Goal: Task Accomplishment & Management: Use online tool/utility

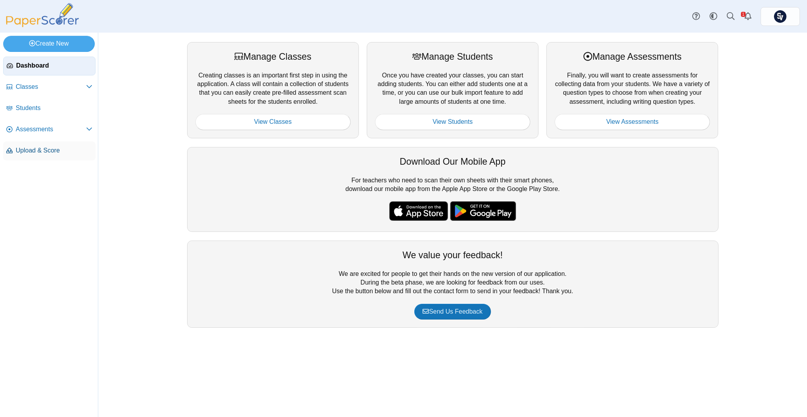
click at [56, 148] on span "Upload & Score" at bounding box center [54, 150] width 77 height 9
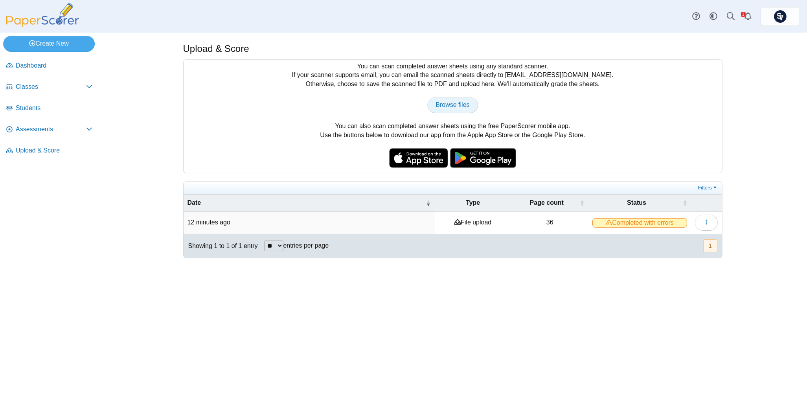
click at [457, 97] on link "Browse files" at bounding box center [452, 105] width 50 height 16
type input "**********"
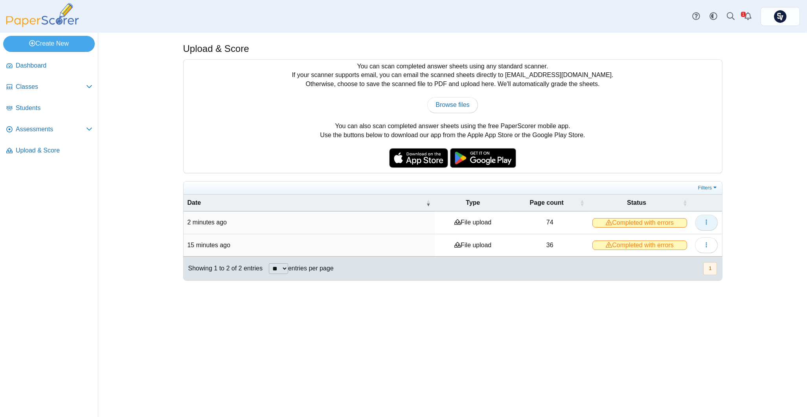
click at [698, 225] on button "button" at bounding box center [706, 223] width 23 height 16
click at [672, 239] on link "View scanned pages" at bounding box center [671, 241] width 94 height 12
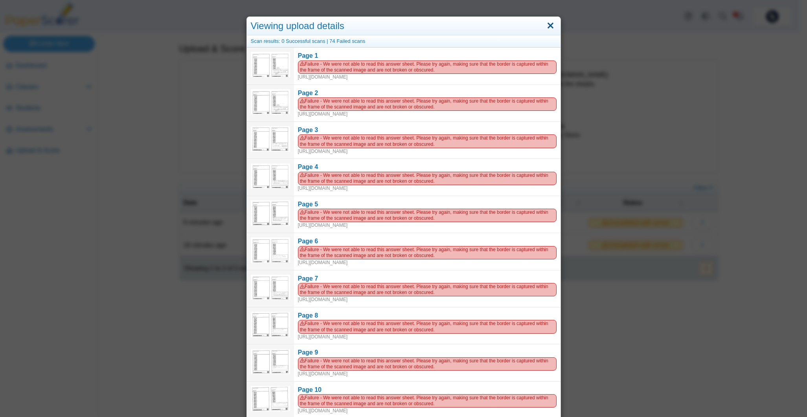
click at [548, 22] on link "Close" at bounding box center [551, 25] width 12 height 13
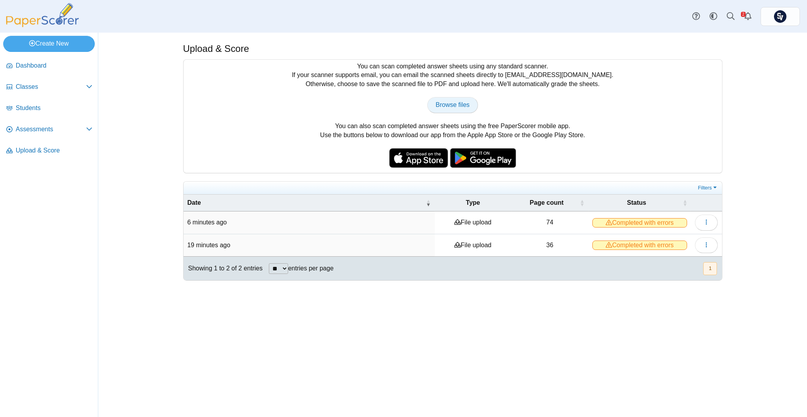
click at [450, 103] on span "Browse files" at bounding box center [453, 104] width 34 height 7
type input "**********"
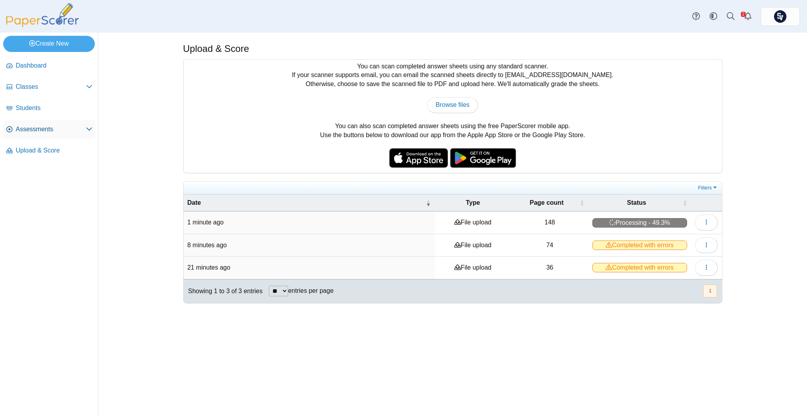
click at [43, 130] on span "Assessments" at bounding box center [51, 129] width 70 height 9
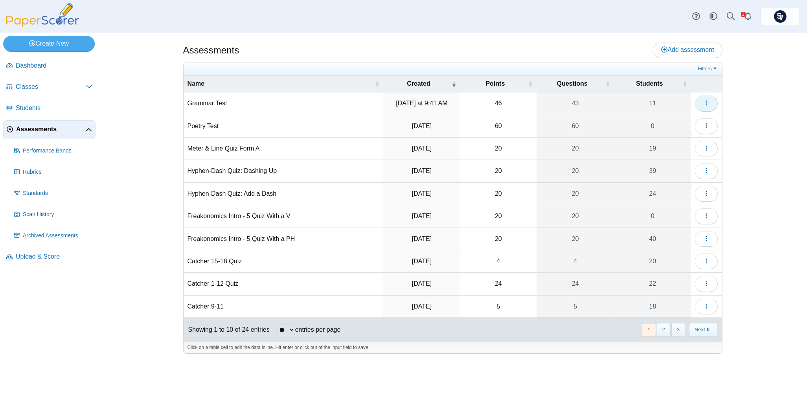
click at [706, 102] on icon "button" at bounding box center [707, 103] width 6 height 6
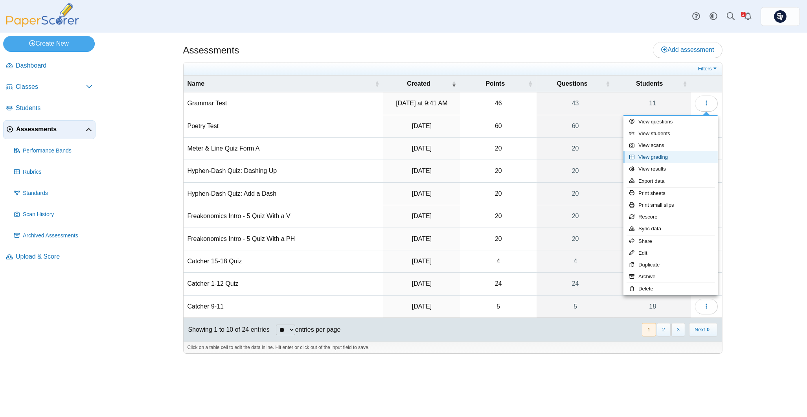
click at [672, 158] on link "View grading" at bounding box center [671, 157] width 94 height 12
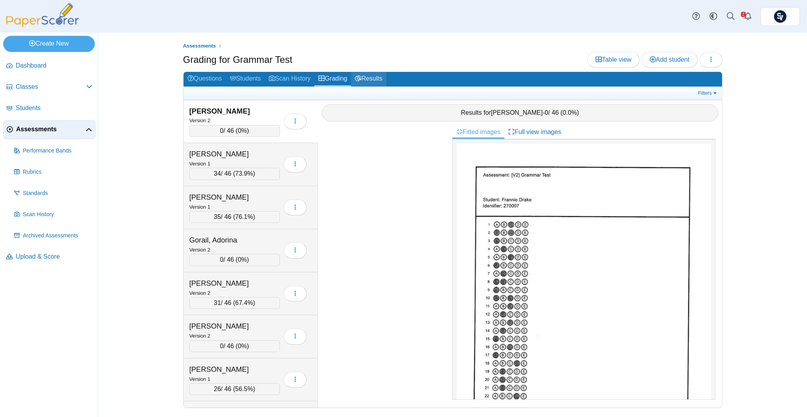
click at [363, 82] on link "Results" at bounding box center [368, 79] width 35 height 15
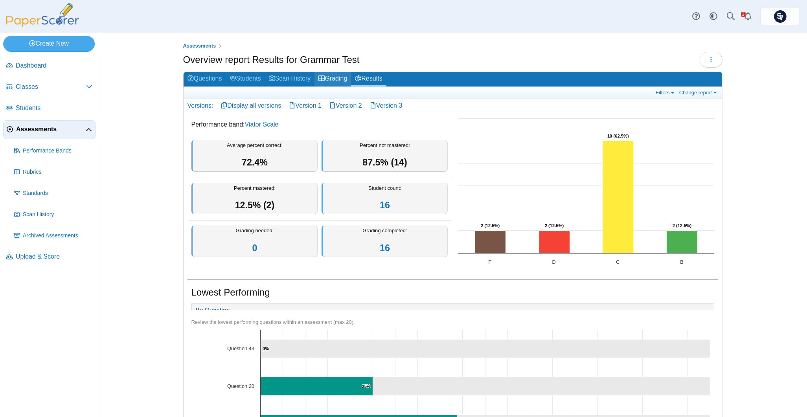
click at [328, 77] on link "Grading" at bounding box center [333, 79] width 37 height 15
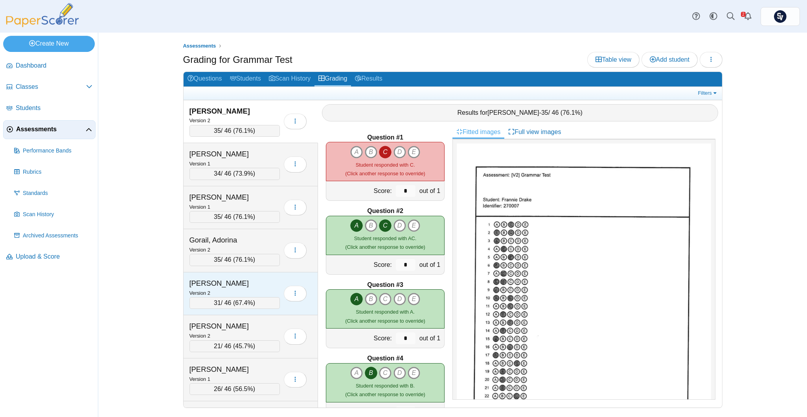
scroll to position [105, 0]
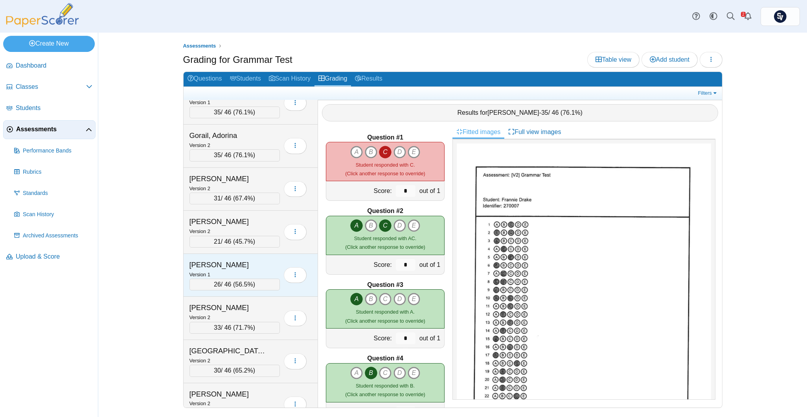
click at [258, 263] on div "Leonard, Jack" at bounding box center [229, 265] width 79 height 10
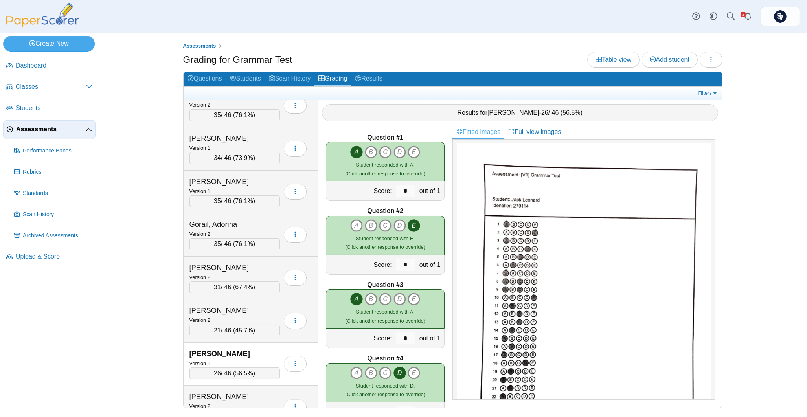
scroll to position [0, 0]
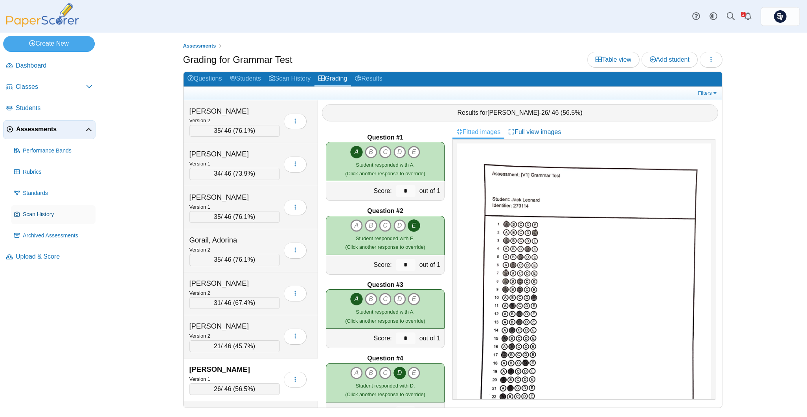
click at [48, 216] on span "Scan History" at bounding box center [58, 215] width 70 height 8
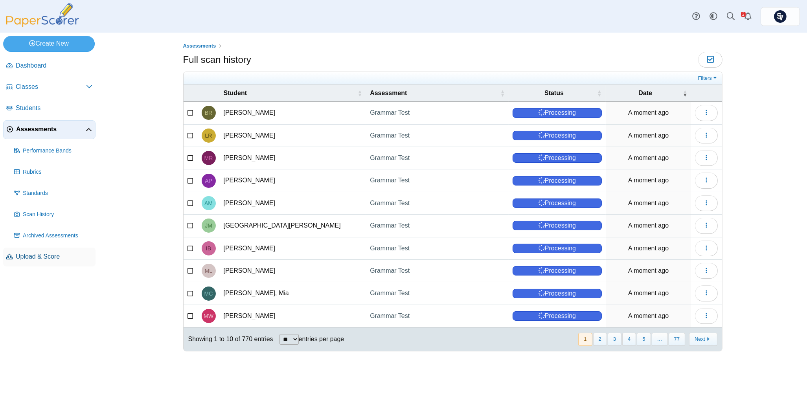
click at [49, 258] on span "Upload & Score" at bounding box center [54, 256] width 77 height 9
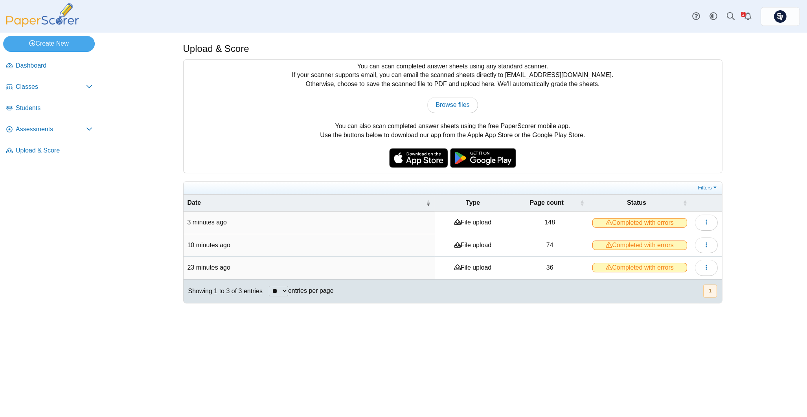
click at [623, 223] on span "Completed with errors" at bounding box center [640, 222] width 95 height 9
click at [699, 219] on button "button" at bounding box center [706, 223] width 23 height 16
click at [671, 239] on link "View scanned pages" at bounding box center [671, 241] width 94 height 12
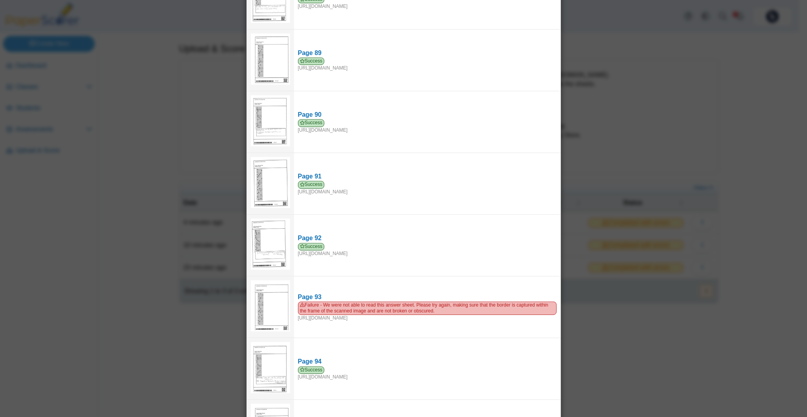
scroll to position [5978, 0]
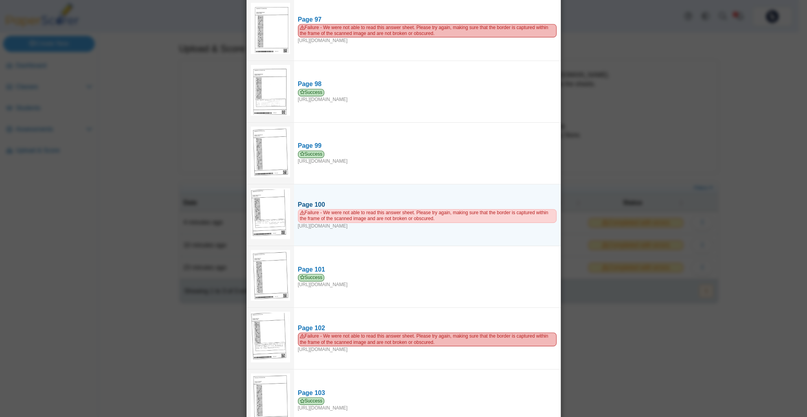
click at [309, 209] on span "Failure - We were not able to read this answer sheet. Please try again, making …" at bounding box center [427, 215] width 259 height 13
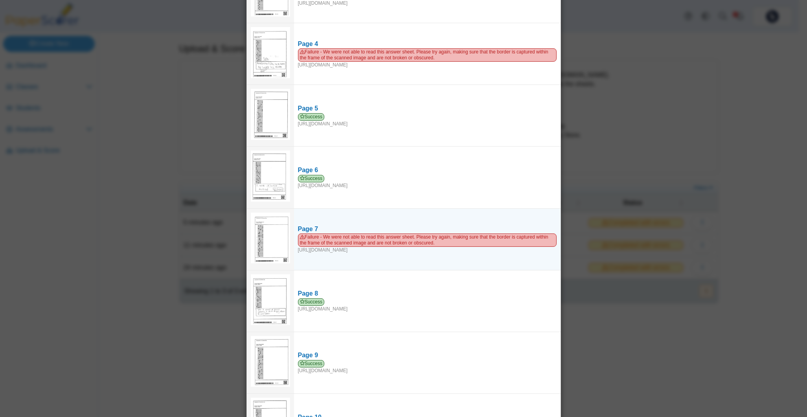
scroll to position [0, 0]
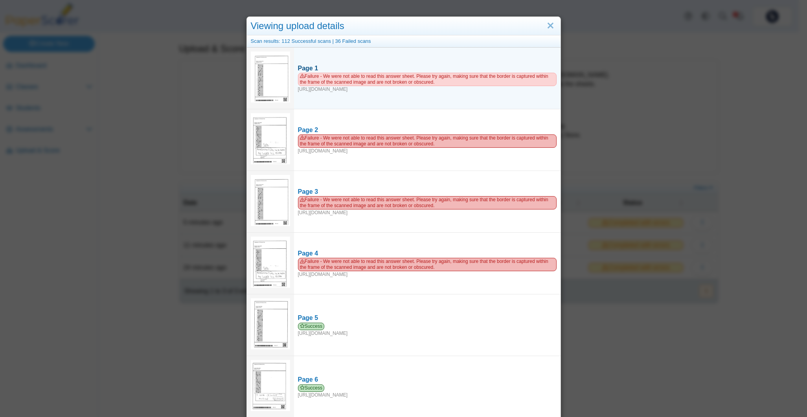
click at [398, 73] on span "Failure - We were not able to read this answer sheet. Please try again, making …" at bounding box center [427, 79] width 259 height 13
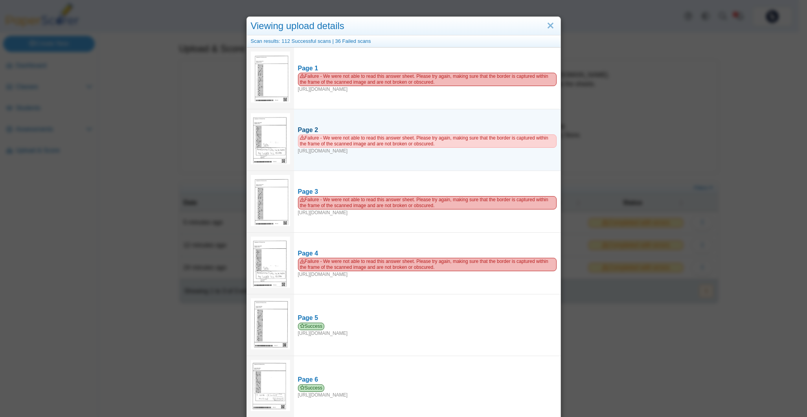
click at [382, 134] on span "Failure - We were not able to read this answer sheet. Please try again, making …" at bounding box center [427, 140] width 259 height 13
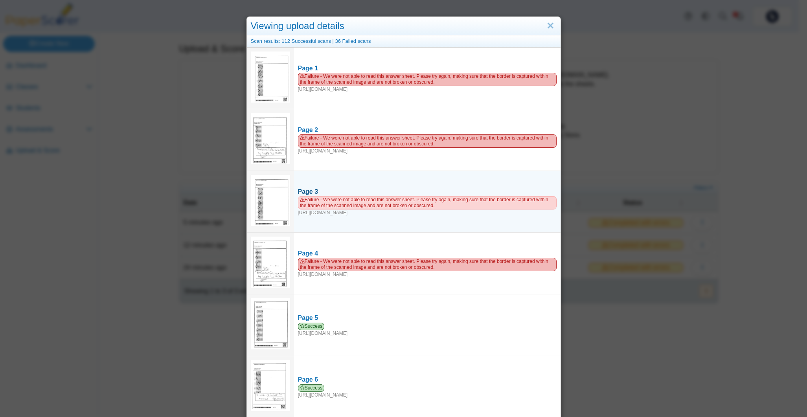
click at [350, 196] on span "Failure - We were not able to read this answer sheet. Please try again, making …" at bounding box center [427, 202] width 259 height 13
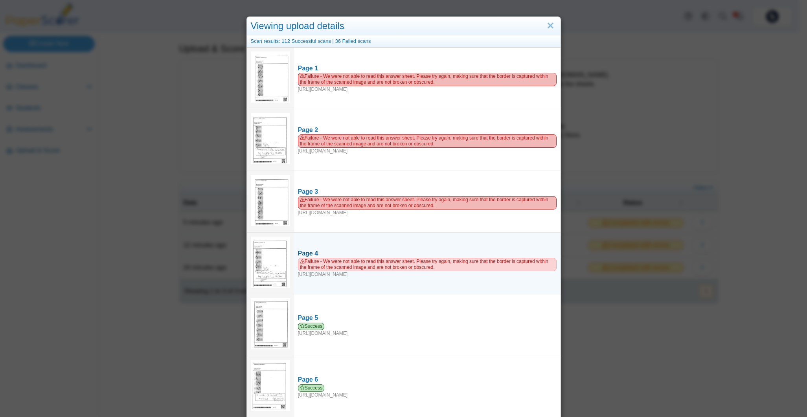
click at [363, 258] on span "Failure - We were not able to read this answer sheet. Please try again, making …" at bounding box center [427, 264] width 259 height 13
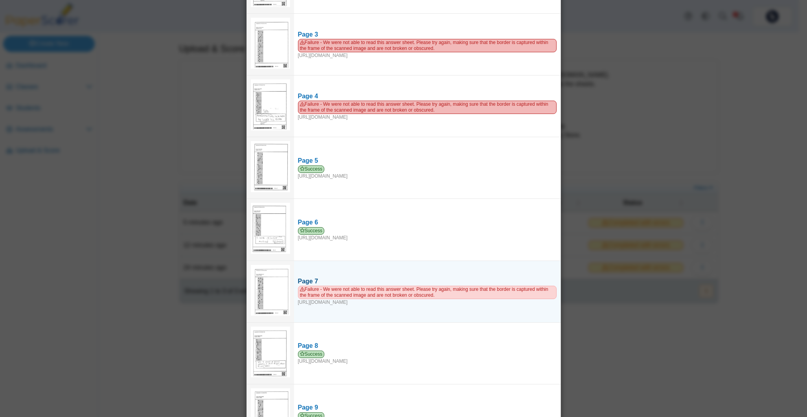
scroll to position [262, 0]
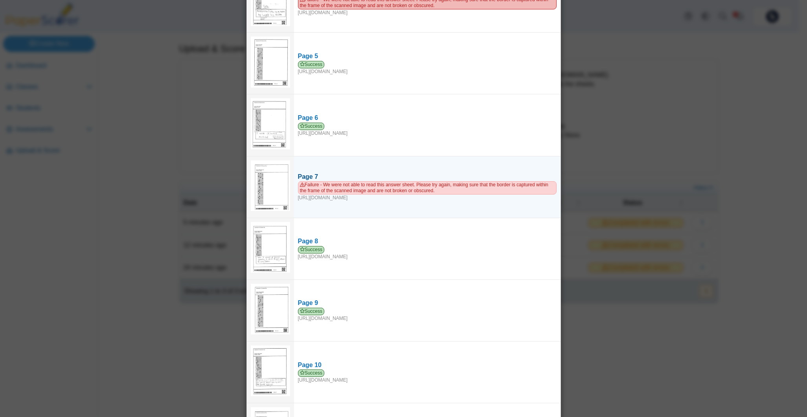
click at [370, 181] on span "Failure - We were not able to read this answer sheet. Please try again, making …" at bounding box center [427, 187] width 259 height 13
click at [402, 181] on span "Failure - We were not able to read this answer sheet. Please try again, making …" at bounding box center [427, 187] width 259 height 13
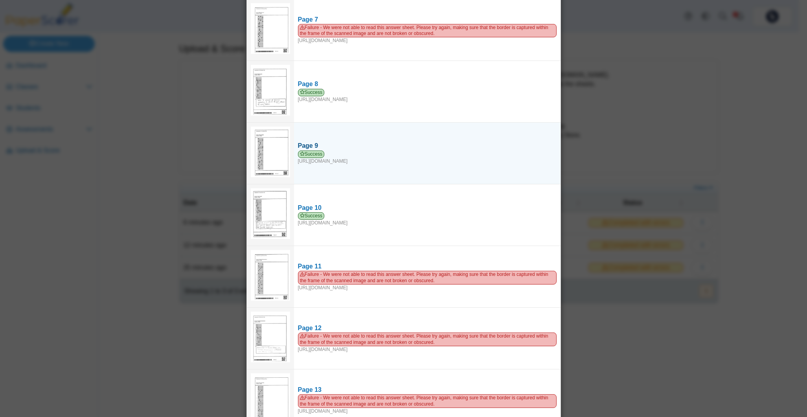
scroll to position [472, 0]
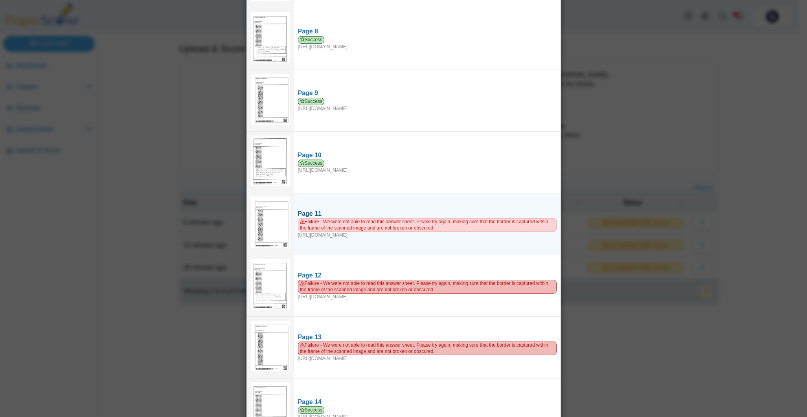
click at [408, 220] on span "Failure - We were not able to read this answer sheet. Please try again, making …" at bounding box center [427, 224] width 259 height 13
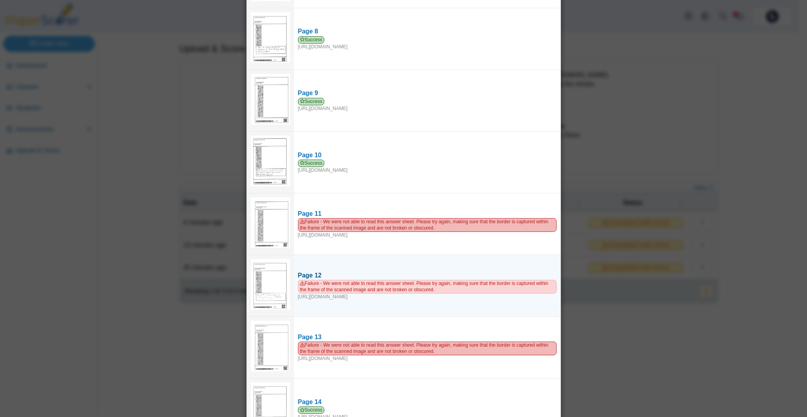
click at [389, 280] on span "Failure - We were not able to read this answer sheet. Please try again, making …" at bounding box center [427, 286] width 259 height 13
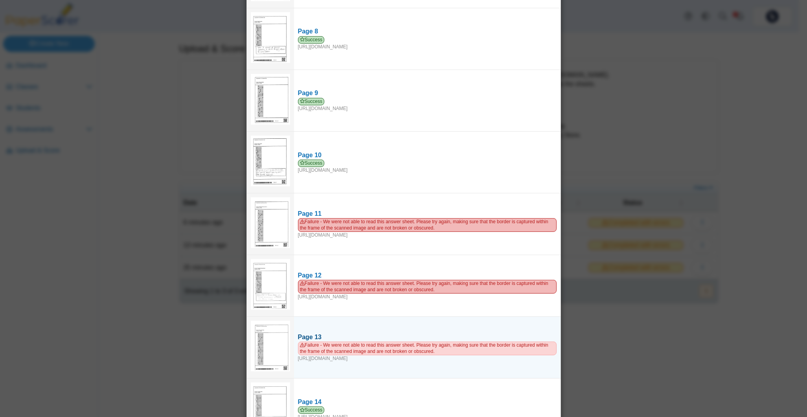
click at [439, 342] on span "Failure - We were not able to read this answer sheet. Please try again, making …" at bounding box center [427, 348] width 259 height 13
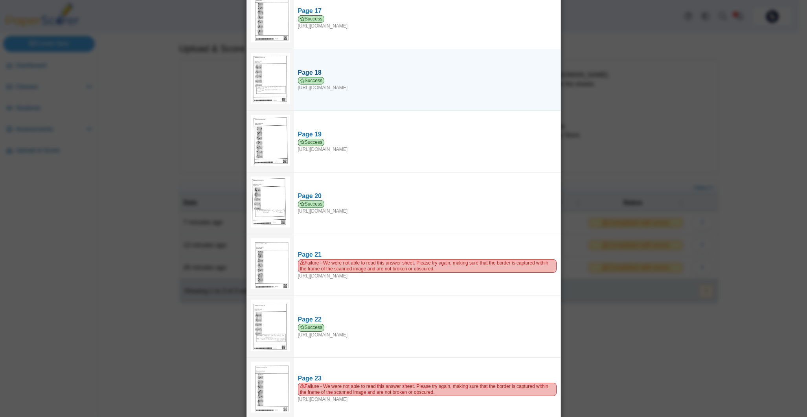
scroll to position [1101, 0]
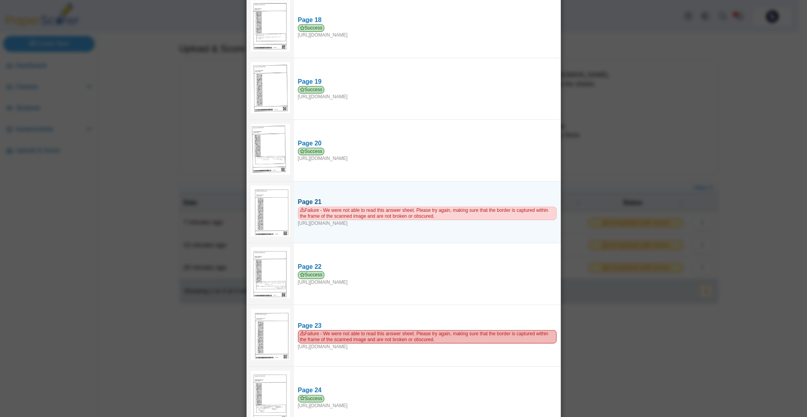
click at [417, 207] on span "Failure - We were not able to read this answer sheet. Please try again, making …" at bounding box center [427, 213] width 259 height 13
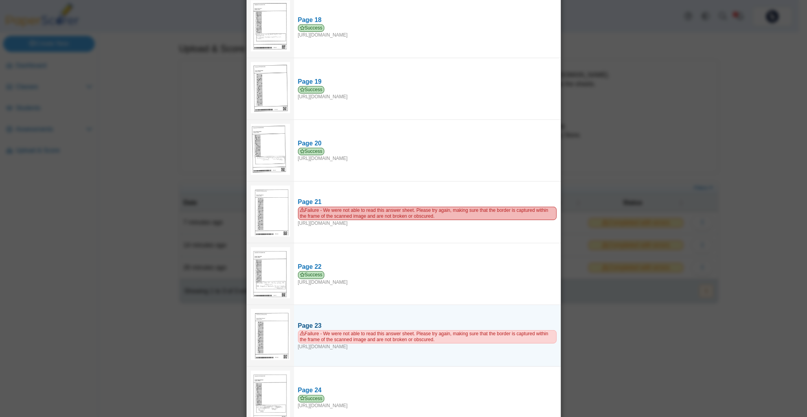
click at [394, 330] on span "Failure - We were not able to read this answer sheet. Please try again, making …" at bounding box center [427, 336] width 259 height 13
click at [400, 330] on span "Failure - We were not able to read this answer sheet. Please try again, making …" at bounding box center [427, 336] width 259 height 13
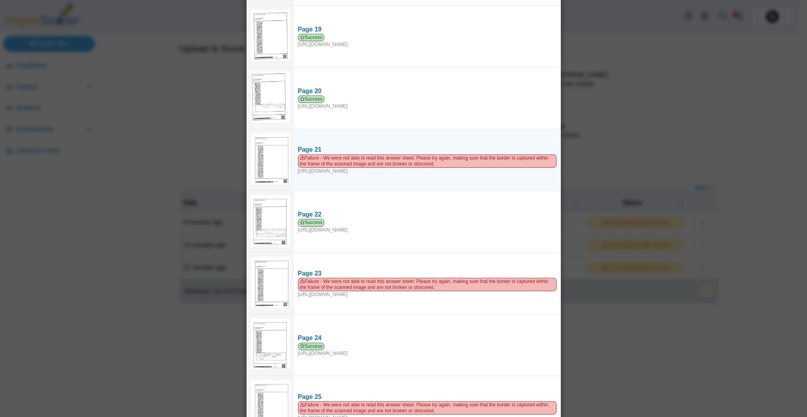
scroll to position [1206, 0]
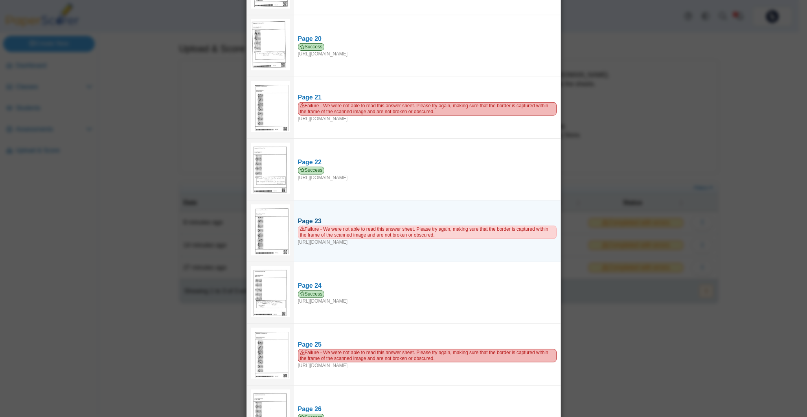
click at [428, 226] on span "Failure - We were not able to read this answer sheet. Please try again, making …" at bounding box center [427, 232] width 259 height 13
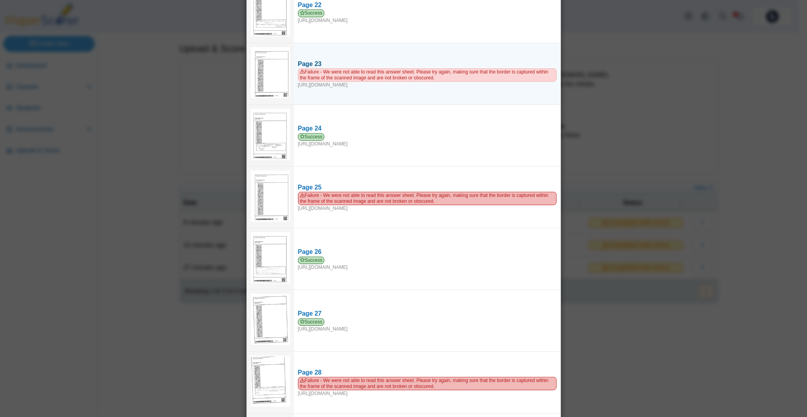
scroll to position [1416, 0]
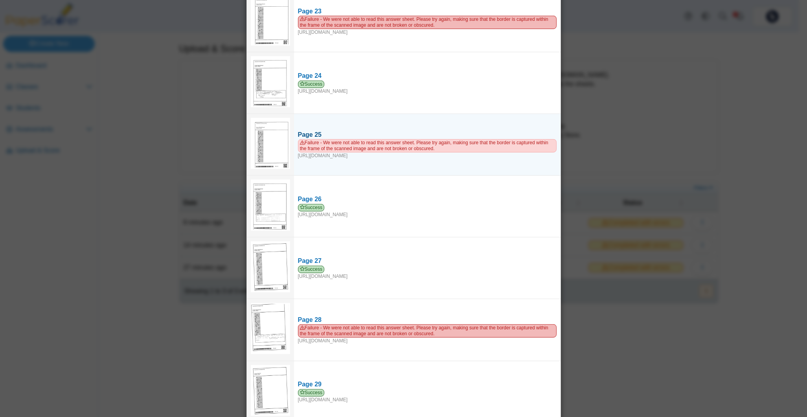
click at [431, 139] on span "Failure - We were not able to read this answer sheet. Please try again, making …" at bounding box center [427, 145] width 259 height 13
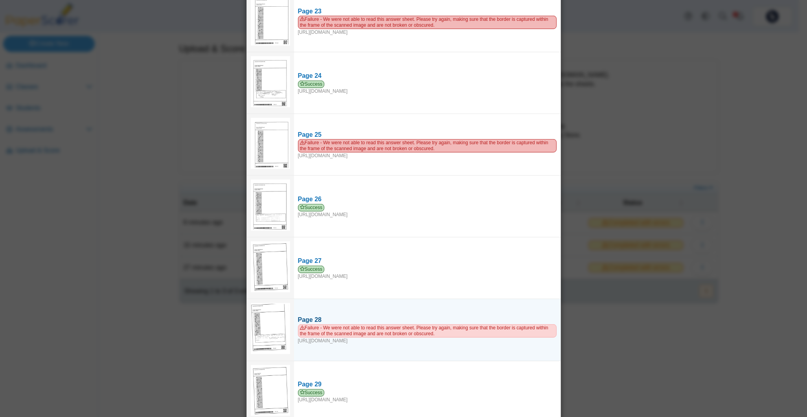
click at [440, 324] on span "Failure - We were not able to read this answer sheet. Please try again, making …" at bounding box center [427, 330] width 259 height 13
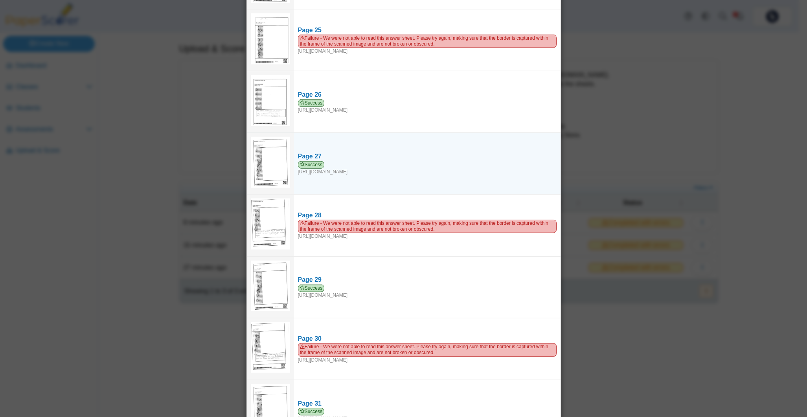
scroll to position [1625, 0]
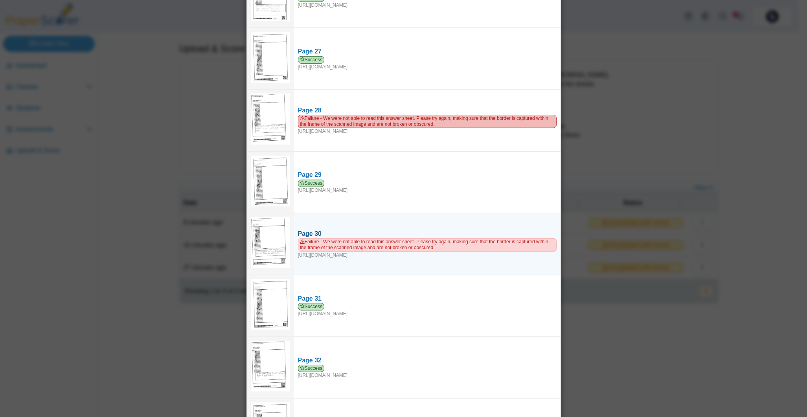
click at [488, 238] on span "Failure - We were not able to read this answer sheet. Please try again, making …" at bounding box center [427, 244] width 259 height 13
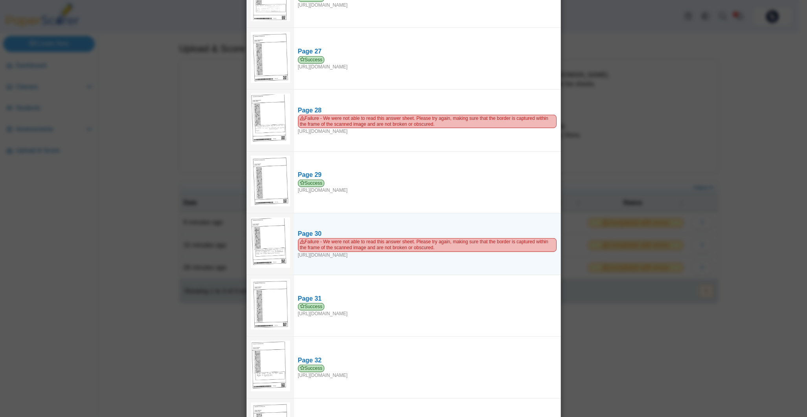
scroll to position [1678, 0]
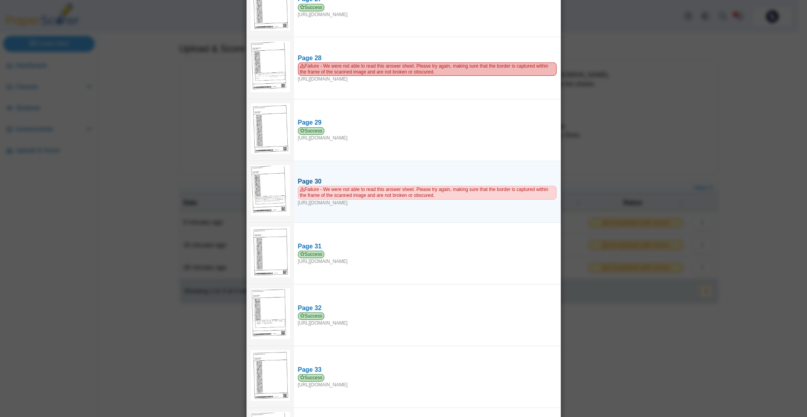
click at [413, 186] on span "Failure - We were not able to read this answer sheet. Please try again, making …" at bounding box center [427, 192] width 259 height 13
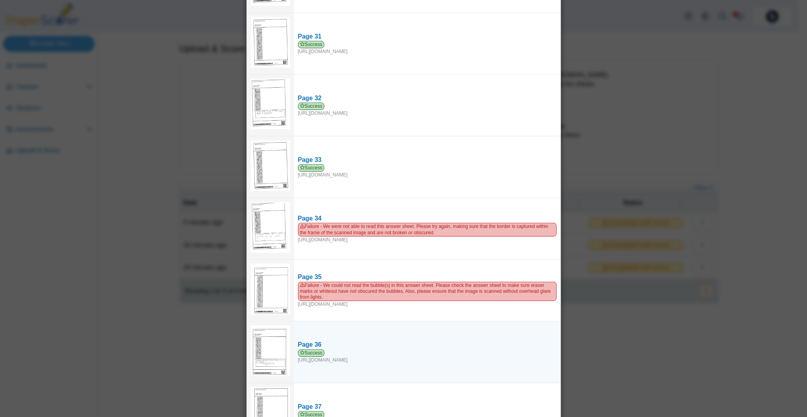
scroll to position [1940, 0]
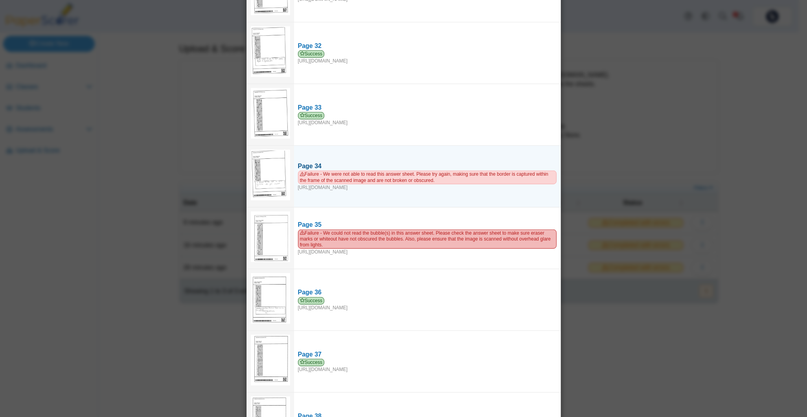
click at [421, 171] on span "Failure - We were not able to read this answer sheet. Please try again, making …" at bounding box center [427, 177] width 259 height 13
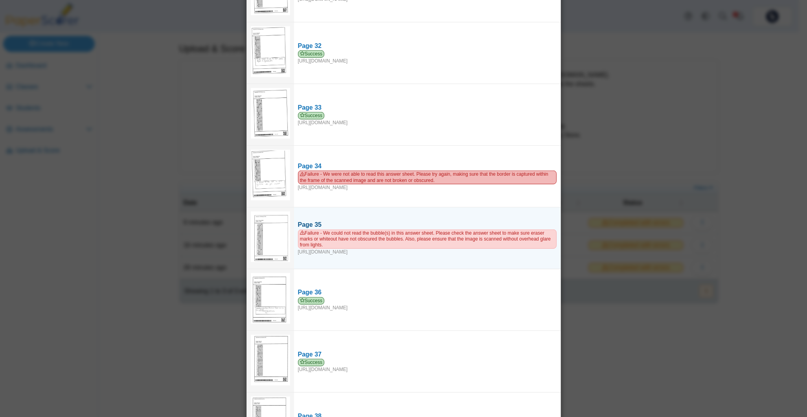
click at [457, 231] on span "Failure - We could not read the bubble(s) in this answer sheet. Please check th…" at bounding box center [427, 239] width 259 height 19
click at [433, 231] on span "Failure - We could not read the bubble(s) in this answer sheet. Please check th…" at bounding box center [427, 239] width 259 height 19
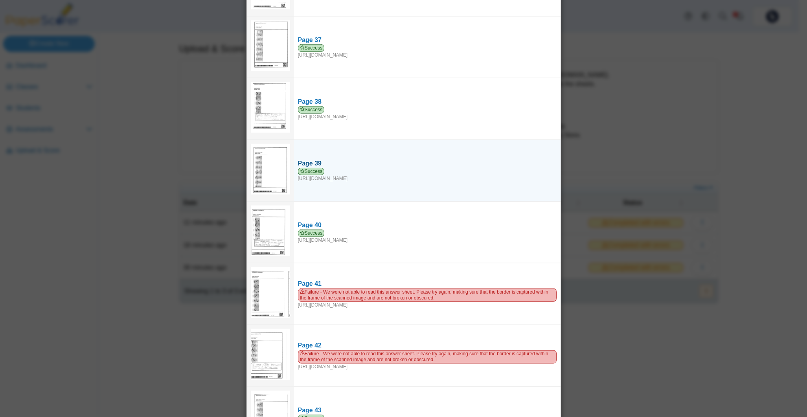
scroll to position [2307, 0]
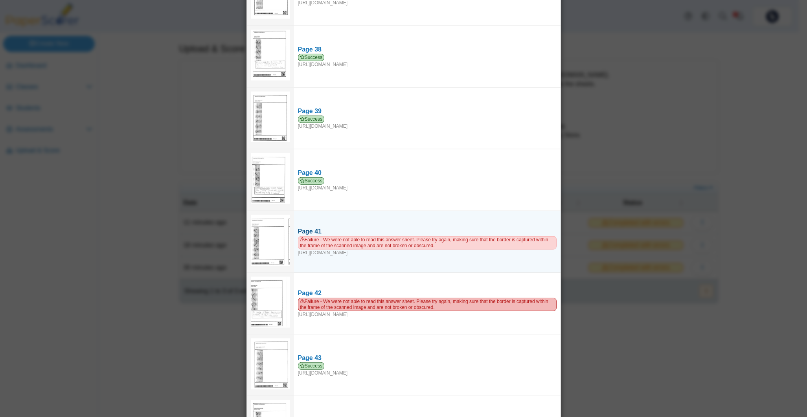
click at [444, 236] on span "Failure - We were not able to read this answer sheet. Please try again, making …" at bounding box center [427, 242] width 259 height 13
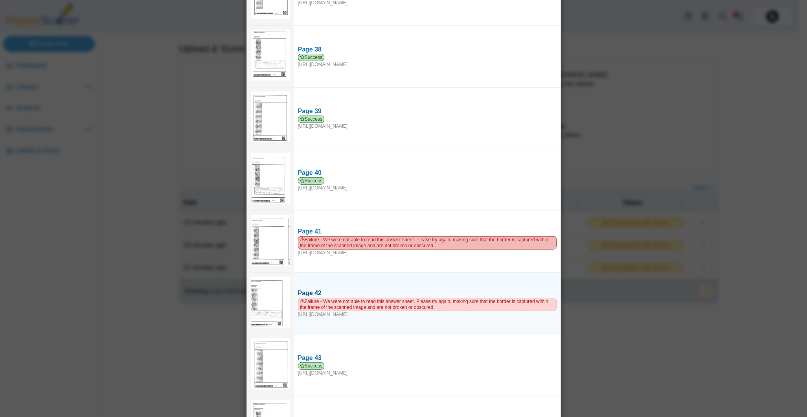
click at [446, 298] on span "Failure - We were not able to read this answer sheet. Please try again, making …" at bounding box center [427, 304] width 259 height 13
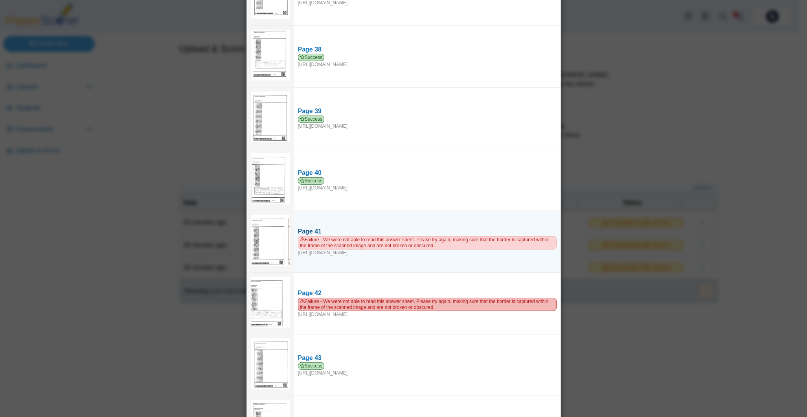
click at [426, 236] on span "Failure - We were not able to read this answer sheet. Please try again, making …" at bounding box center [427, 242] width 259 height 13
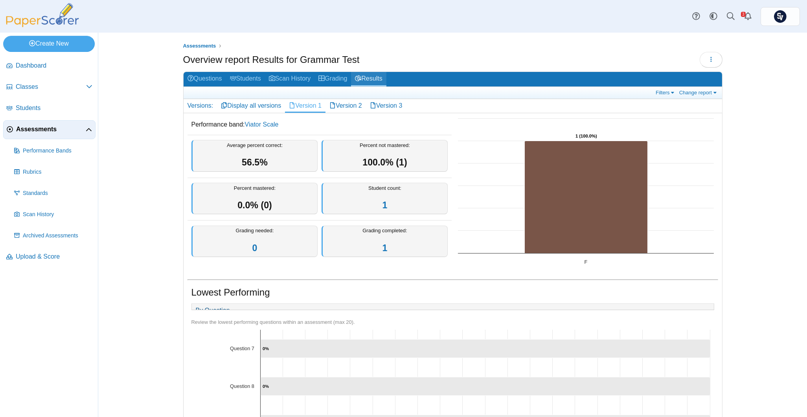
click at [370, 76] on link "Results" at bounding box center [368, 79] width 35 height 15
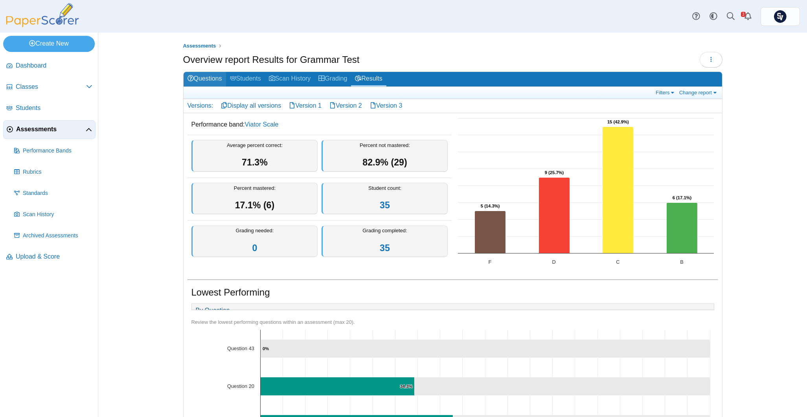
click at [206, 76] on link "Questions" at bounding box center [205, 79] width 42 height 15
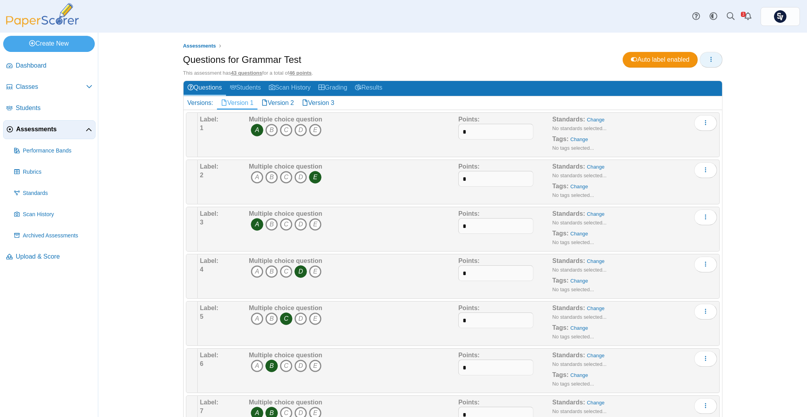
click at [706, 54] on button "button" at bounding box center [711, 60] width 23 height 16
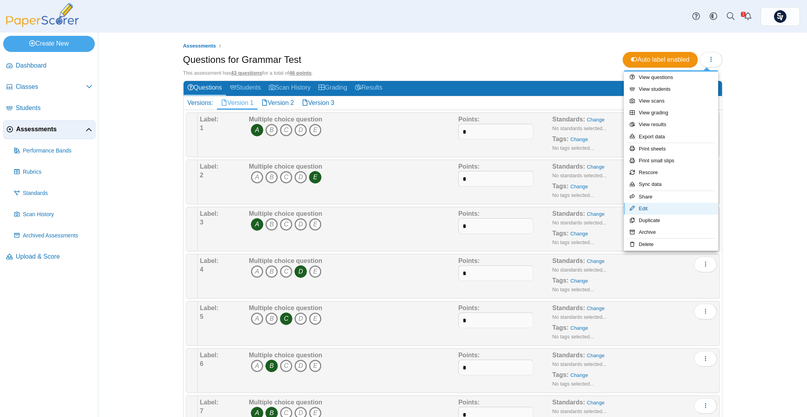
click at [685, 206] on link "Edit" at bounding box center [671, 209] width 94 height 12
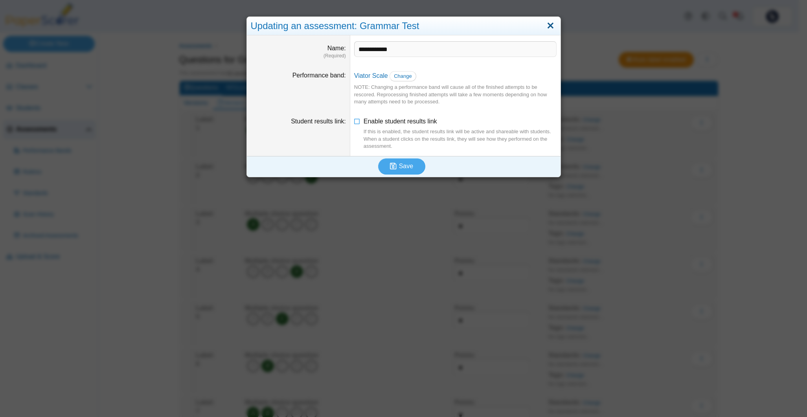
click at [546, 25] on link "Close" at bounding box center [551, 25] width 12 height 13
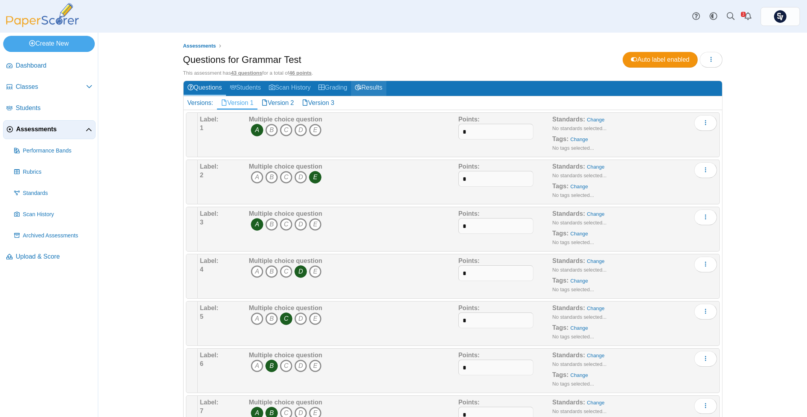
click at [365, 83] on link "Results" at bounding box center [368, 88] width 35 height 15
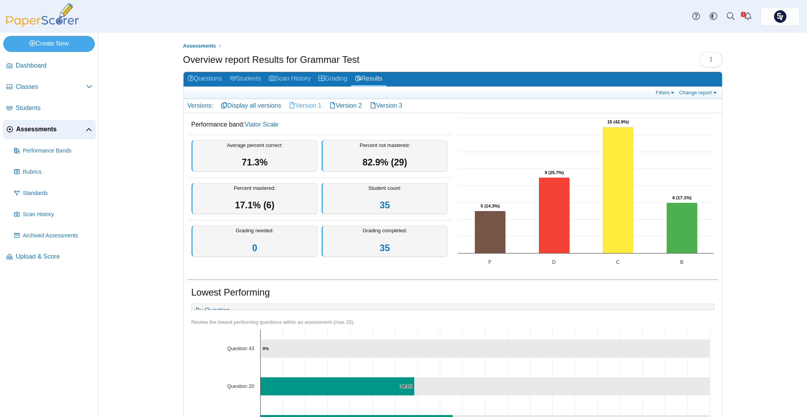
click at [306, 102] on link "Version 1" at bounding box center [305, 105] width 41 height 13
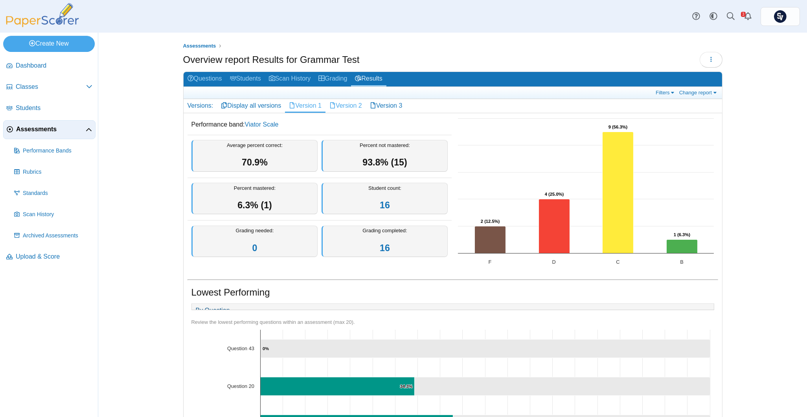
click at [344, 103] on link "Version 2" at bounding box center [346, 105] width 41 height 13
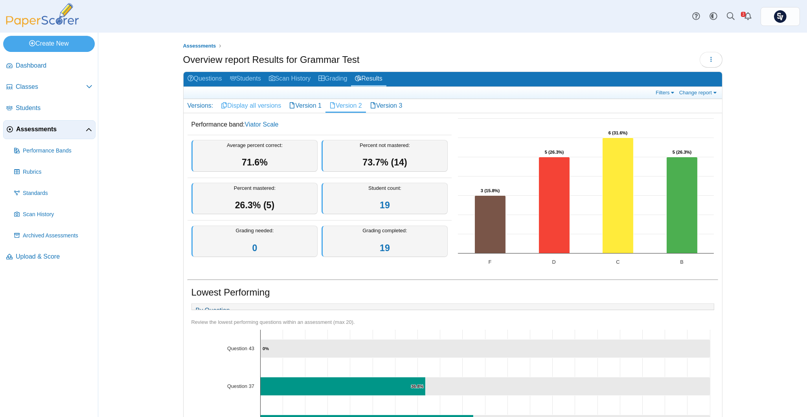
click at [245, 101] on link "Display all versions" at bounding box center [251, 105] width 68 height 13
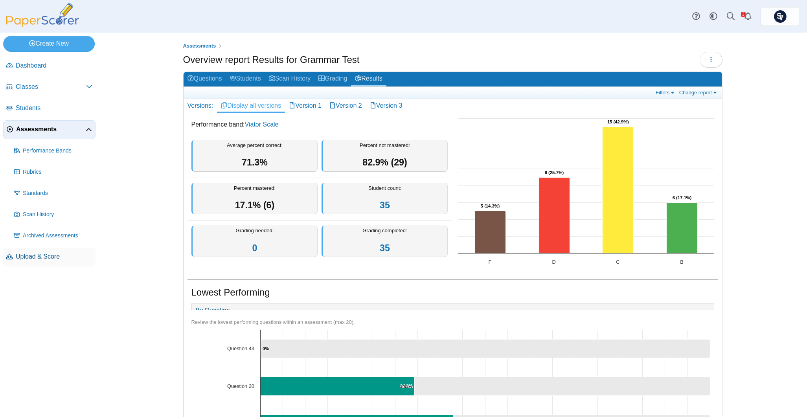
click at [49, 255] on span "Upload & Score" at bounding box center [54, 256] width 77 height 9
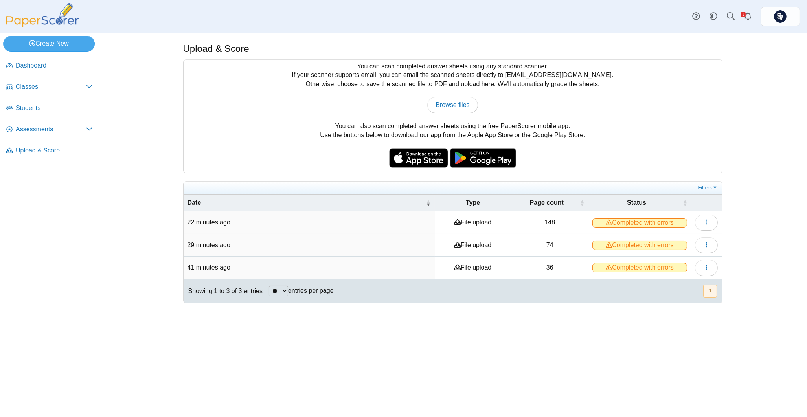
click at [607, 222] on icon at bounding box center [609, 222] width 6 height 6
click at [706, 219] on span "button" at bounding box center [707, 222] width 6 height 7
click at [729, 188] on div "Upload & Score You can scan completed answer sheets using any standard scanner.…" at bounding box center [453, 225] width 590 height 385
click at [705, 222] on icon "button" at bounding box center [707, 222] width 6 height 6
click at [675, 239] on link "View scanned pages" at bounding box center [671, 241] width 94 height 12
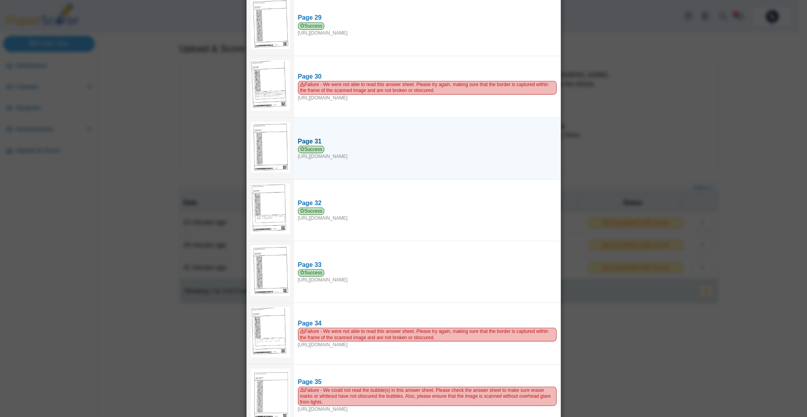
scroll to position [1888, 0]
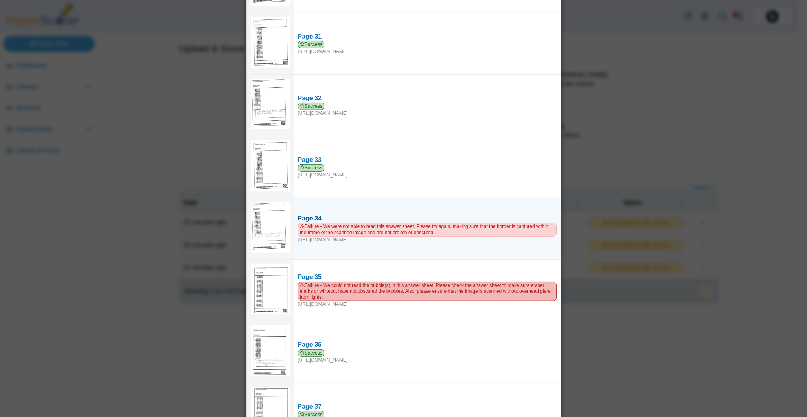
click at [418, 223] on span "Failure - We were not able to read this answer sheet. Please try again, making …" at bounding box center [427, 229] width 259 height 13
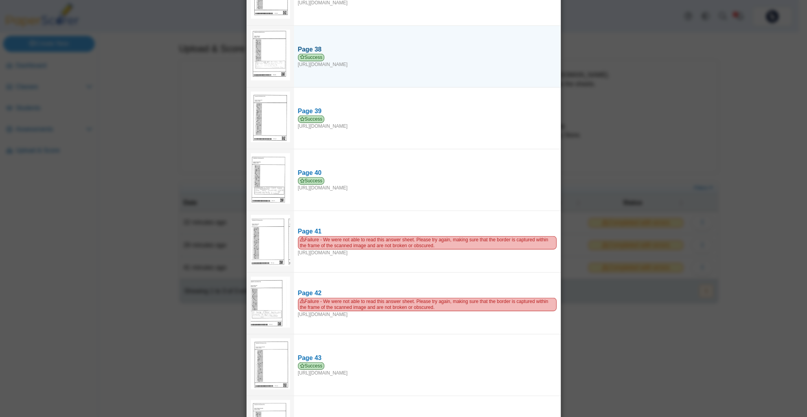
scroll to position [2412, 0]
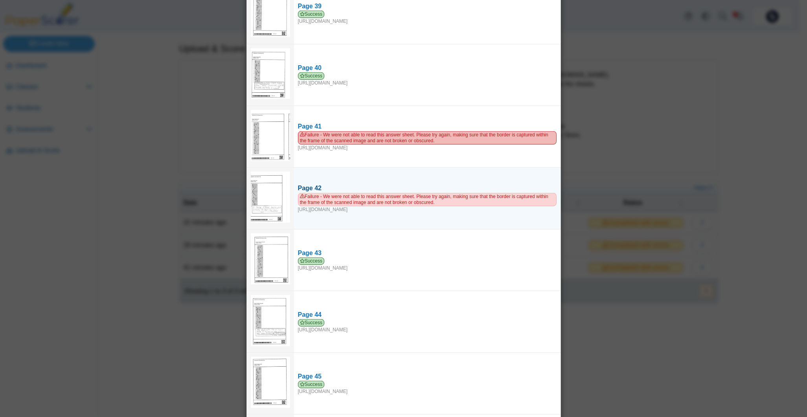
click at [402, 193] on span "Failure - We were not able to read this answer sheet. Please try again, making …" at bounding box center [427, 199] width 259 height 13
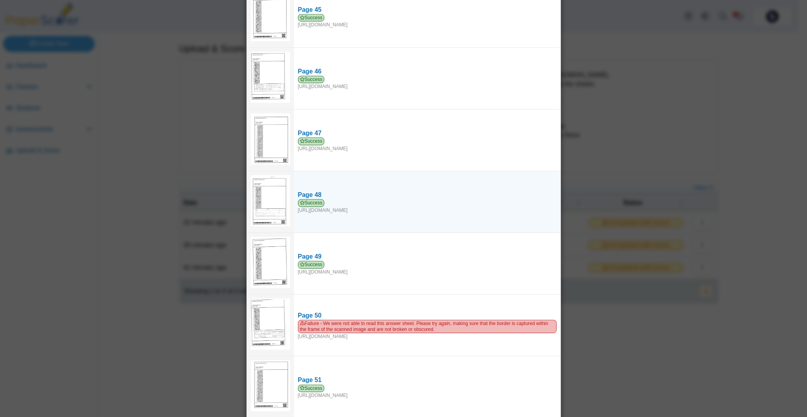
scroll to position [2884, 0]
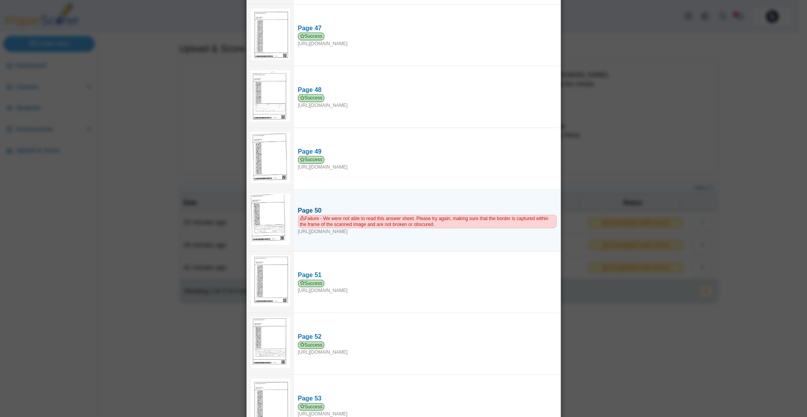
click at [440, 215] on span "Failure - We were not able to read this answer sheet. Please try again, making …" at bounding box center [427, 221] width 259 height 13
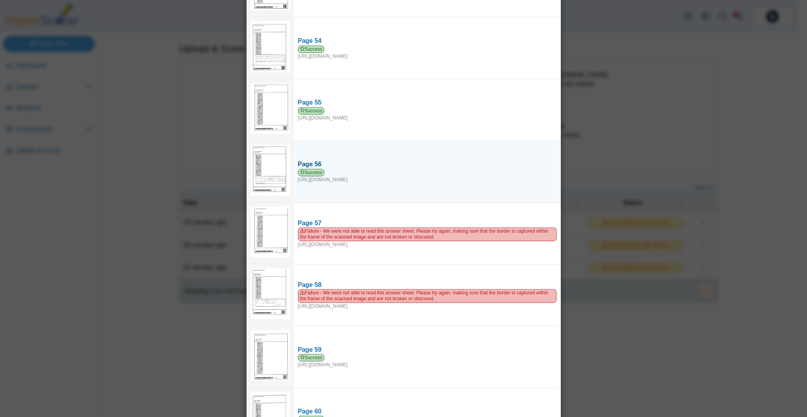
scroll to position [3356, 0]
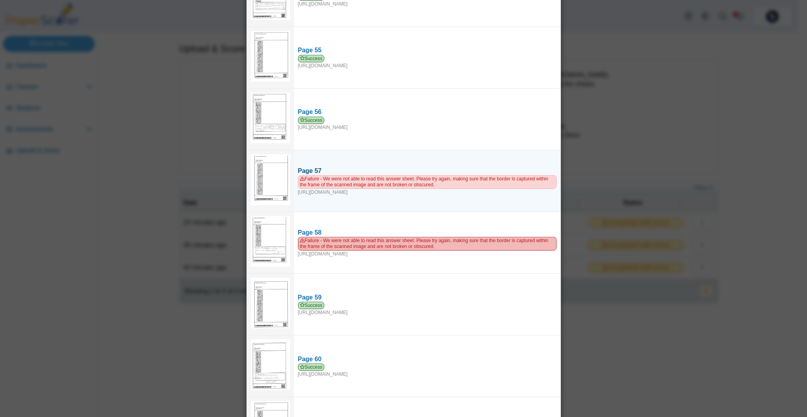
click at [426, 175] on span "Failure - We were not able to read this answer sheet. Please try again, making …" at bounding box center [427, 181] width 259 height 13
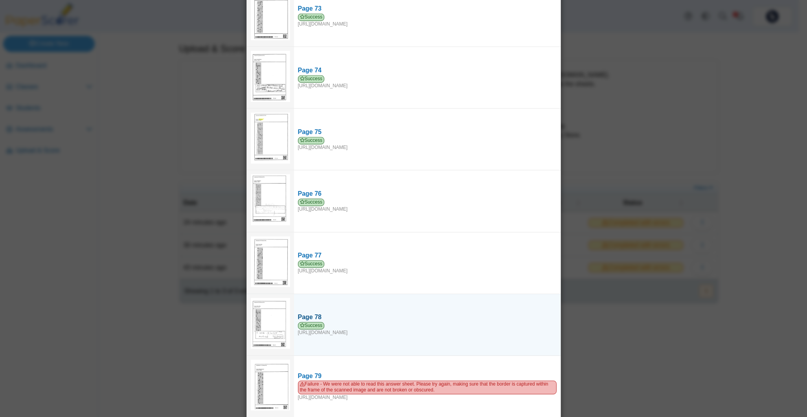
scroll to position [4614, 0]
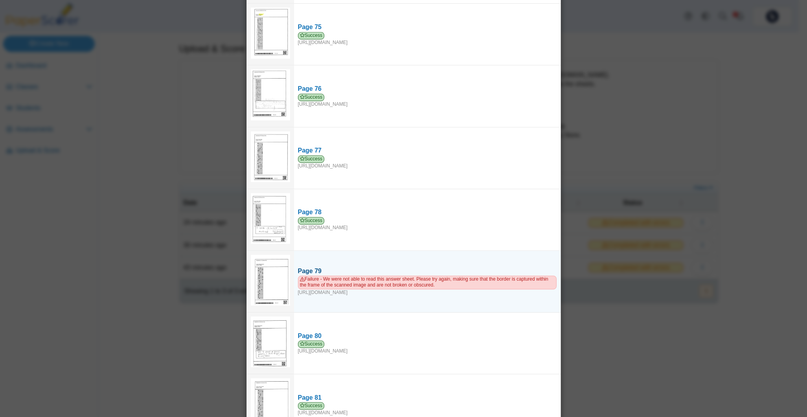
click at [392, 276] on span "Failure - We were not able to read this answer sheet. Please try again, making …" at bounding box center [427, 282] width 259 height 13
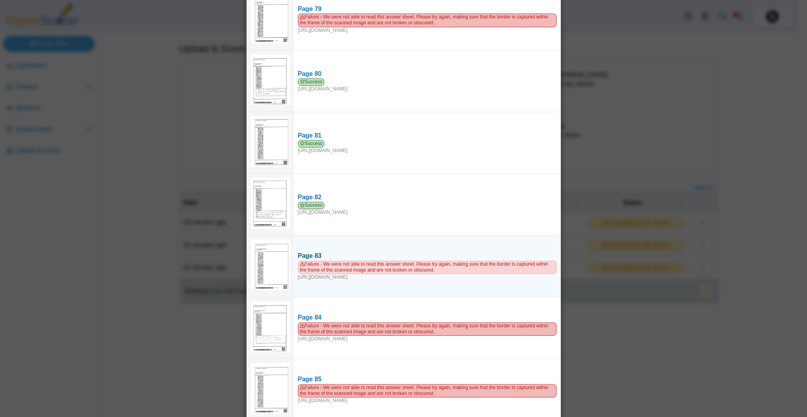
scroll to position [4929, 0]
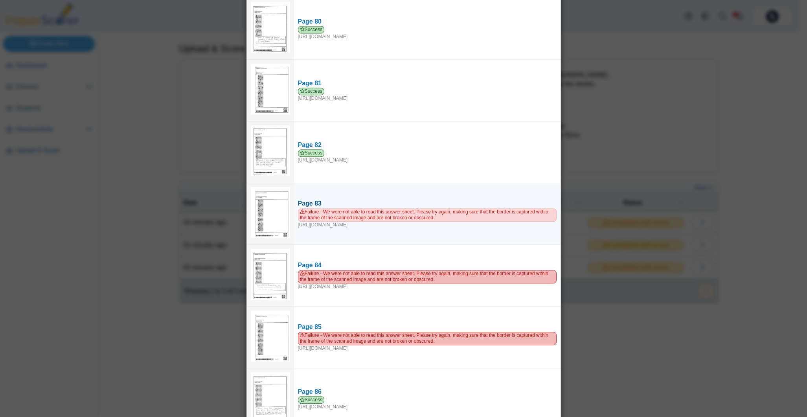
click at [442, 208] on span "Failure - We were not able to read this answer sheet. Please try again, making …" at bounding box center [427, 214] width 259 height 13
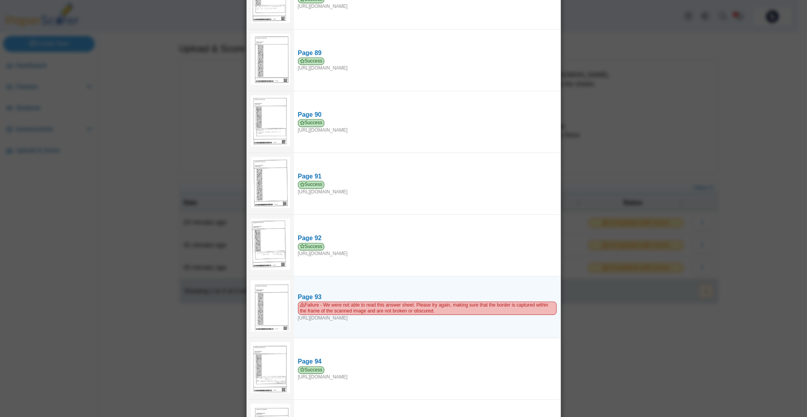
scroll to position [5506, 0]
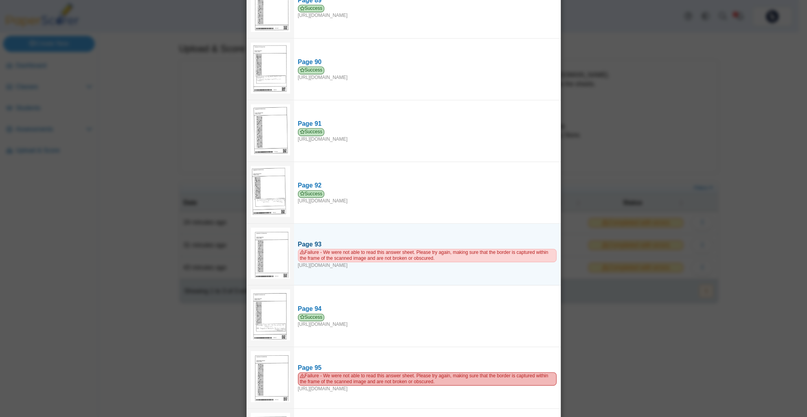
click at [394, 240] on div "Page 93" at bounding box center [427, 244] width 259 height 9
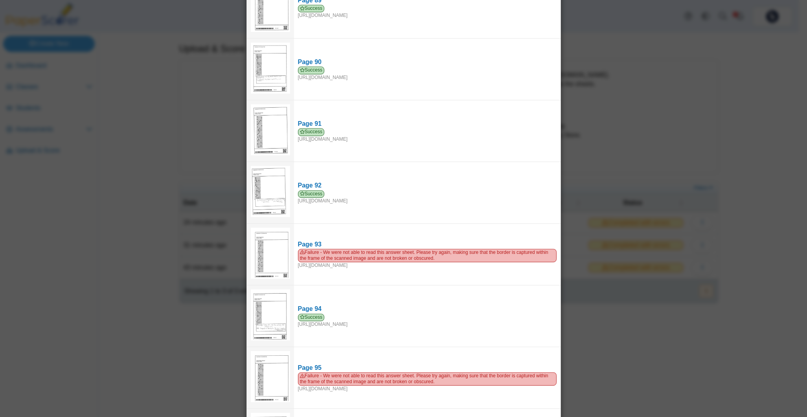
click at [618, 128] on div "Viewing upload details Scan results: 112 Successful scans | 36 Failed scans Pag…" at bounding box center [403, 208] width 807 height 417
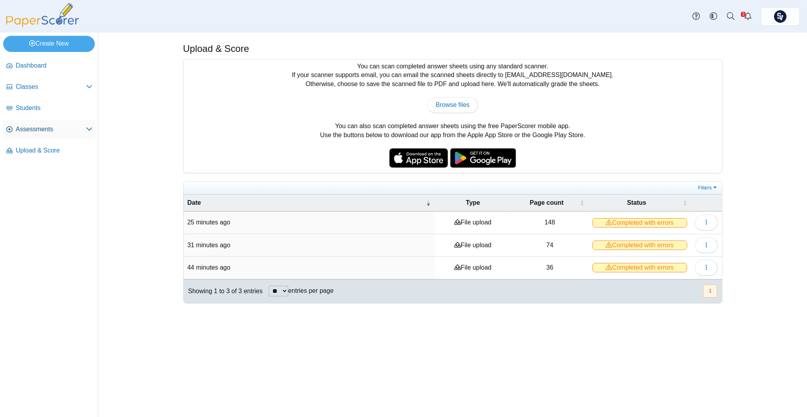
click at [30, 127] on span "Assessments" at bounding box center [51, 129] width 70 height 9
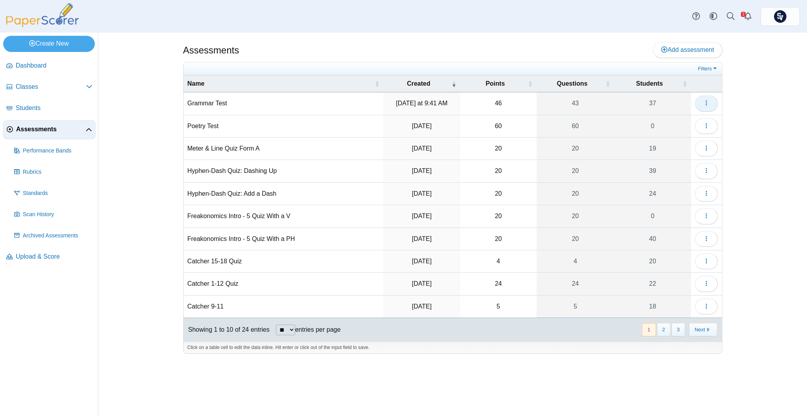
click at [709, 106] on icon "button" at bounding box center [707, 103] width 6 height 6
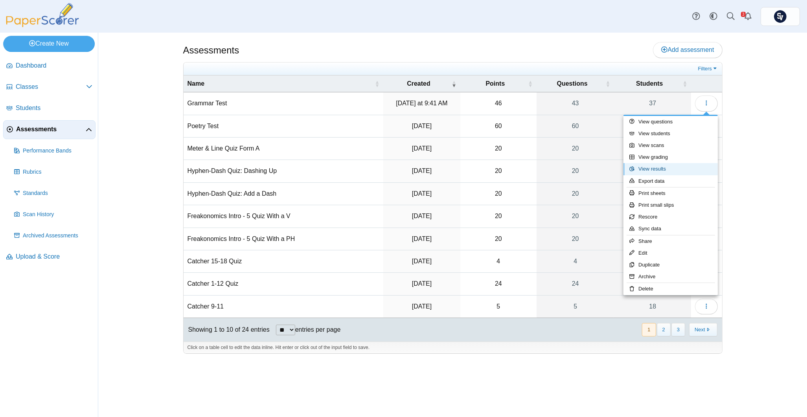
click at [671, 166] on link "View results" at bounding box center [671, 169] width 94 height 12
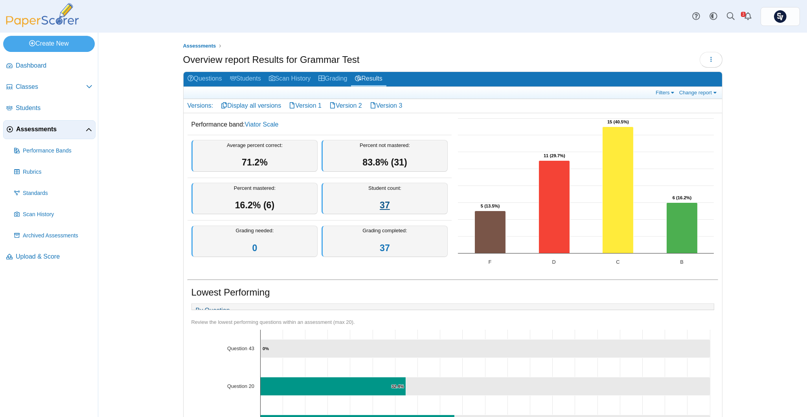
click at [381, 203] on link "37" at bounding box center [385, 205] width 10 height 10
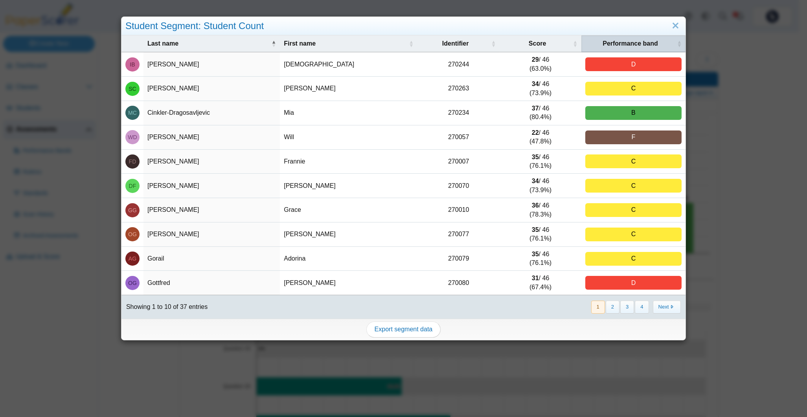
click at [624, 42] on span "Performance band" at bounding box center [631, 43] width 90 height 9
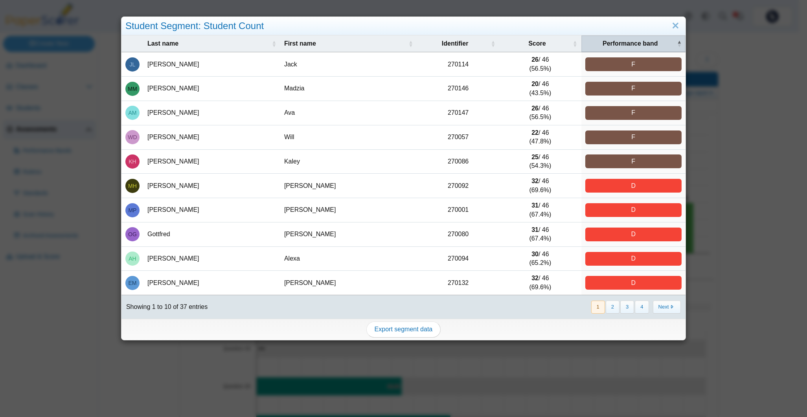
click at [616, 38] on th "Performance band" at bounding box center [634, 43] width 104 height 17
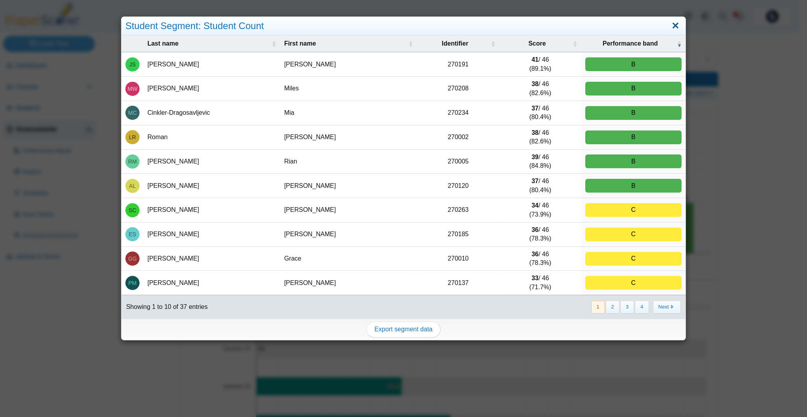
click at [671, 24] on link "Close" at bounding box center [676, 25] width 12 height 13
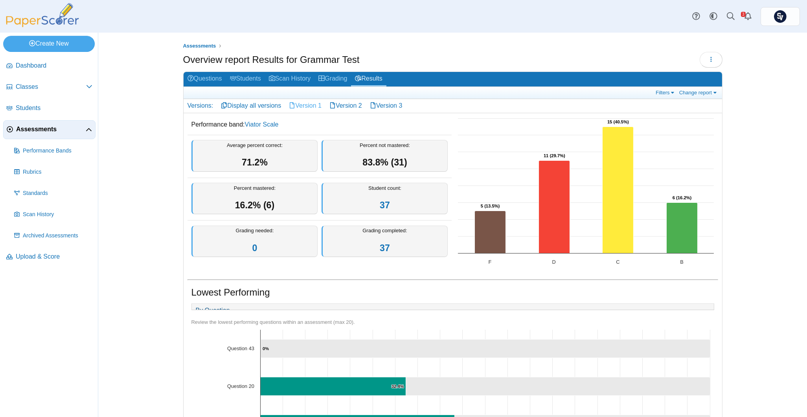
click at [303, 106] on link "Version 1" at bounding box center [305, 105] width 41 height 13
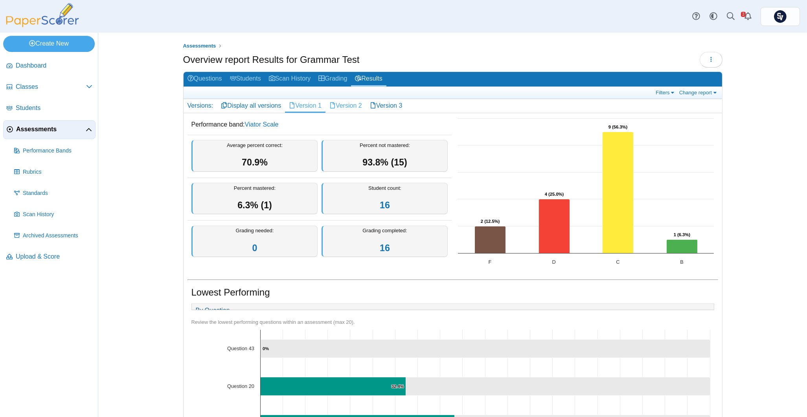
click at [342, 104] on link "Version 2" at bounding box center [346, 105] width 41 height 13
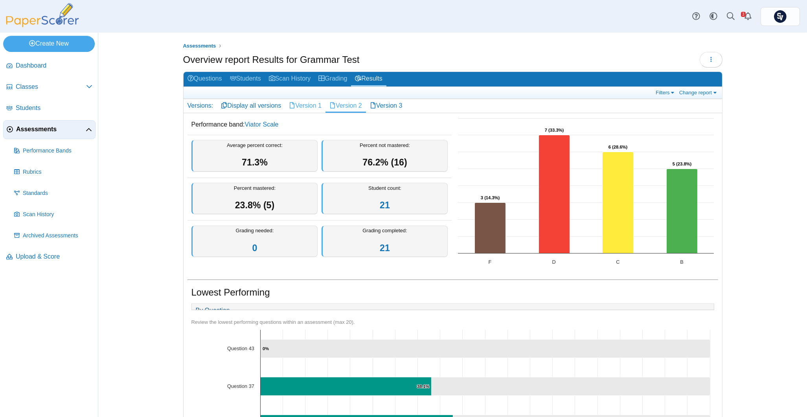
click at [302, 105] on link "Version 1" at bounding box center [305, 105] width 41 height 13
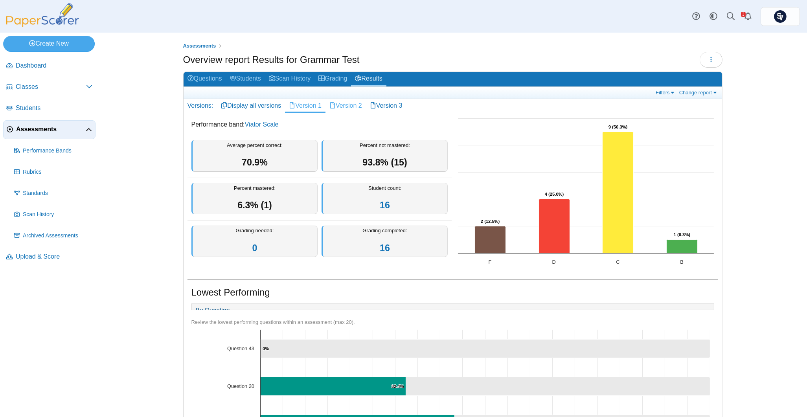
click at [344, 108] on link "Version 2" at bounding box center [346, 105] width 41 height 13
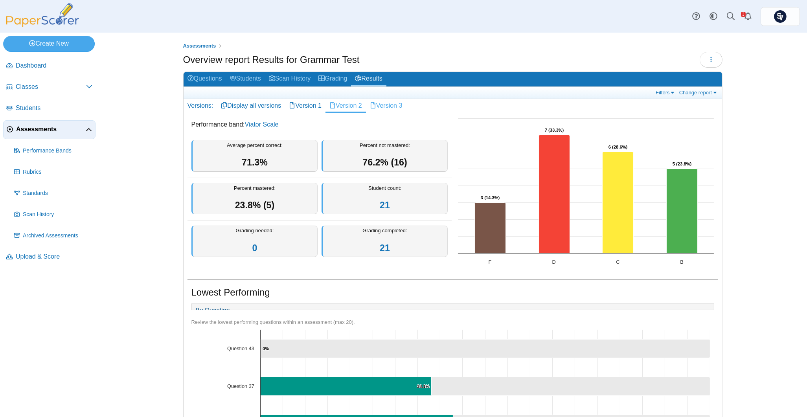
click at [381, 104] on link "Version 3" at bounding box center [386, 105] width 41 height 13
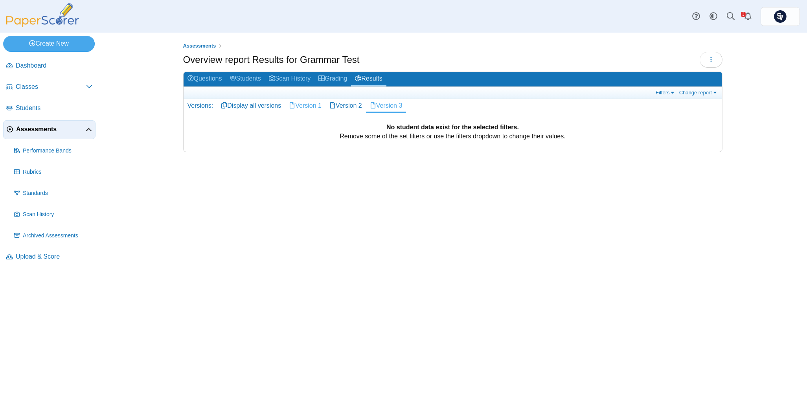
click at [307, 105] on link "Version 1" at bounding box center [305, 105] width 41 height 13
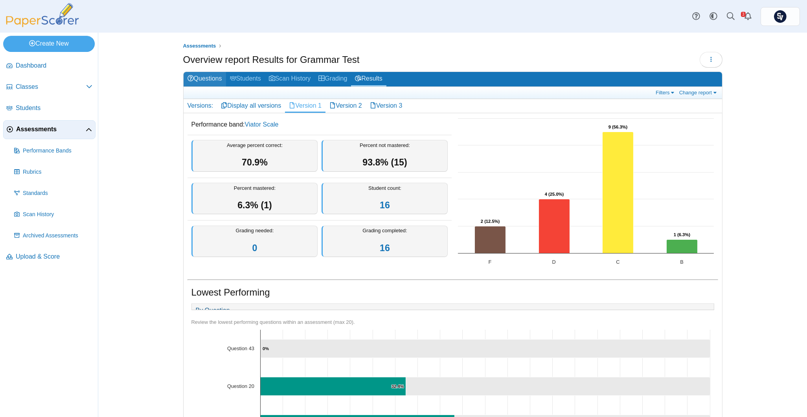
click at [210, 79] on link "Questions" at bounding box center [205, 79] width 42 height 15
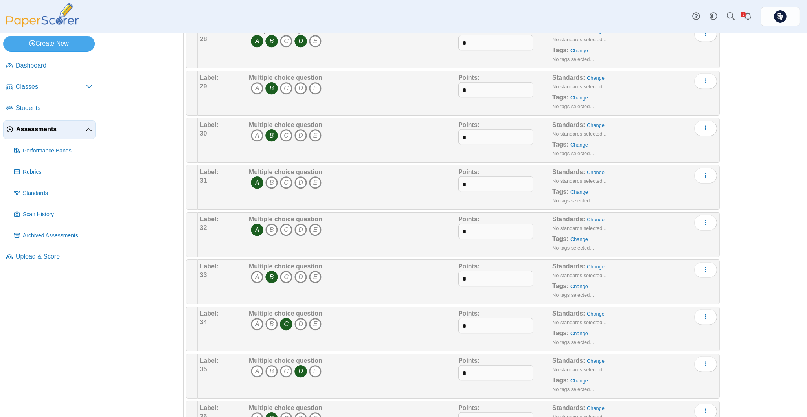
scroll to position [1743, 0]
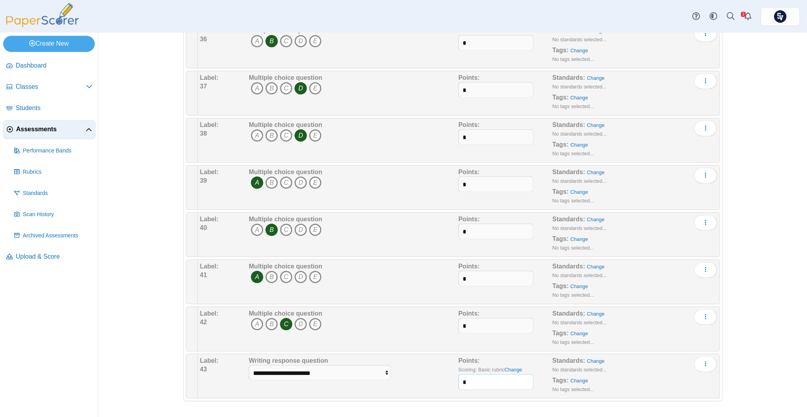
drag, startPoint x: 479, startPoint y: 383, endPoint x: 446, endPoint y: 363, distance: 38.1
click at [447, 376] on div "**********" at bounding box center [458, 376] width 517 height 39
type input "*"
click at [775, 127] on div "Assessments Questions for Grammar Test Auto label enabled Loading… This assessm…" at bounding box center [452, 225] width 709 height 385
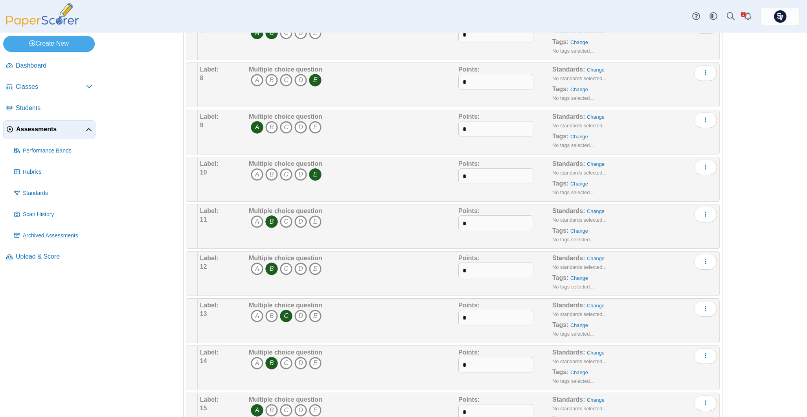
scroll to position [0, 0]
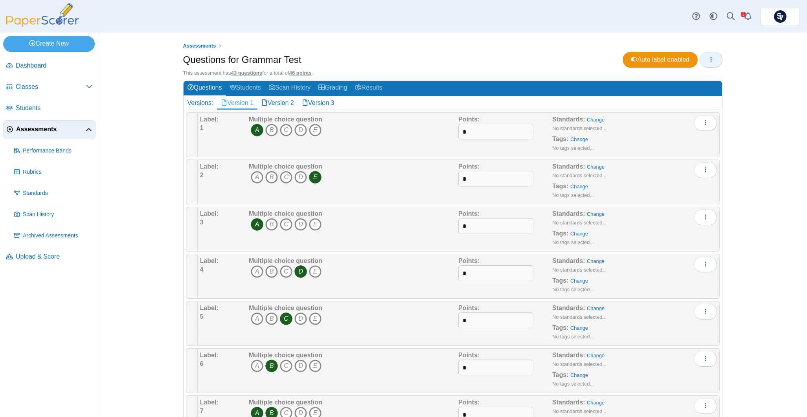
click at [706, 66] on button "button" at bounding box center [711, 60] width 23 height 16
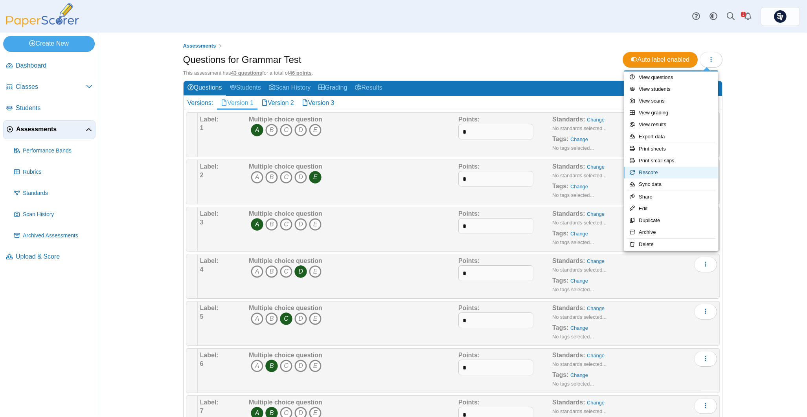
click at [672, 175] on link "Rescore" at bounding box center [671, 173] width 94 height 12
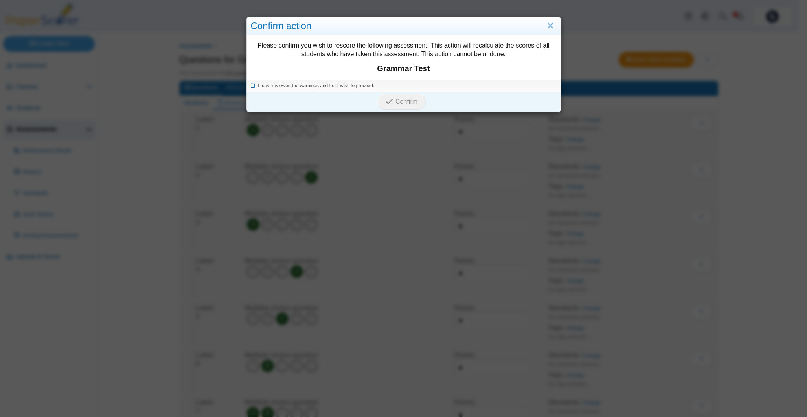
click at [361, 87] on span "I have reviewed the warnings and I still wish to proceed." at bounding box center [316, 86] width 117 height 6
click at [401, 105] on span "Confirm" at bounding box center [407, 101] width 22 height 7
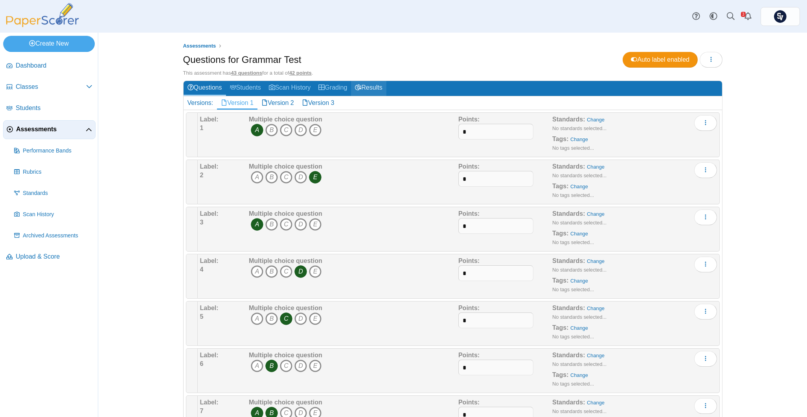
click at [373, 85] on link "Results" at bounding box center [368, 88] width 35 height 15
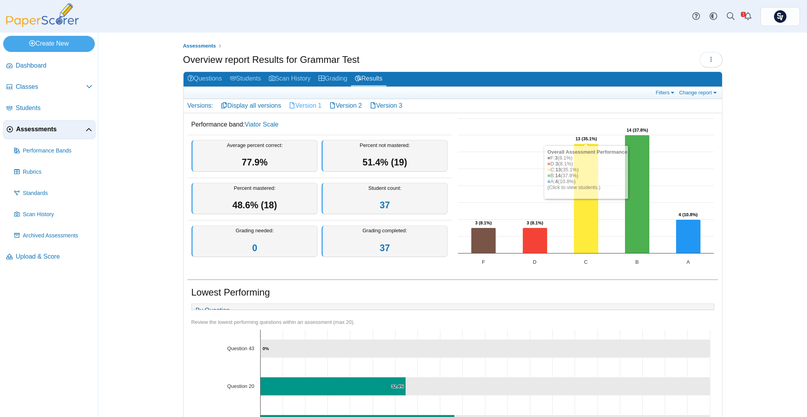
click at [291, 103] on link "Version 1" at bounding box center [305, 105] width 41 height 13
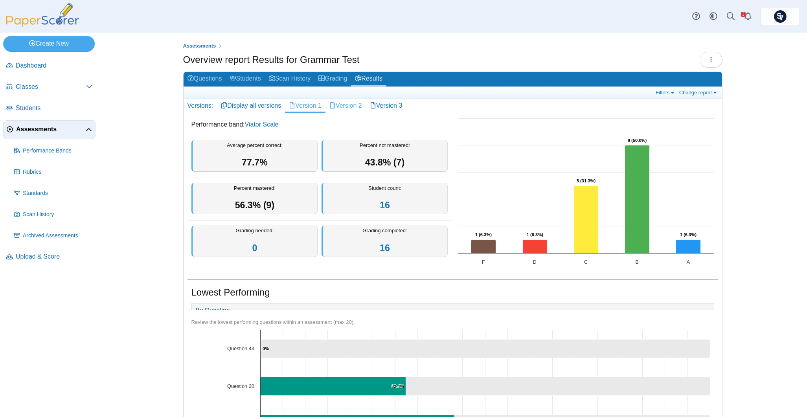
click at [337, 105] on link "Version 2" at bounding box center [346, 105] width 41 height 13
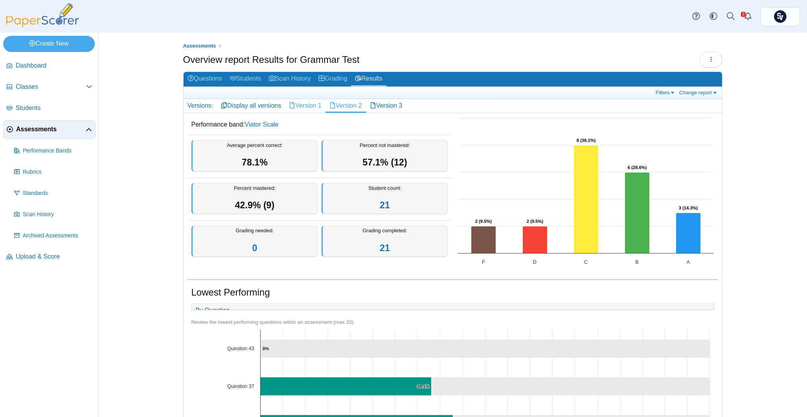
click at [289, 102] on icon at bounding box center [292, 105] width 6 height 6
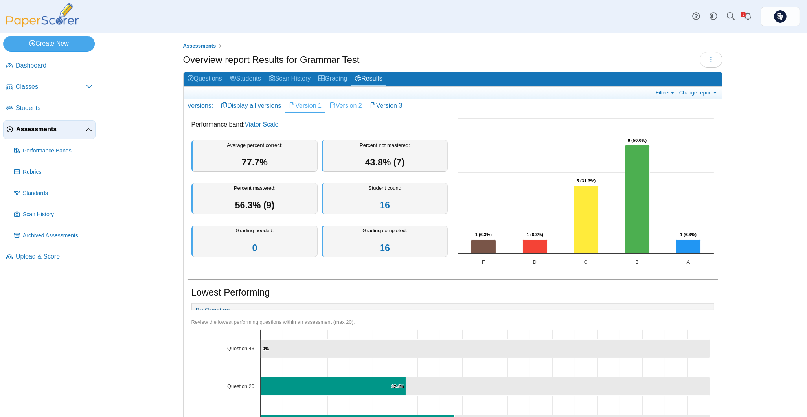
click at [337, 106] on link "Version 2" at bounding box center [346, 105] width 41 height 13
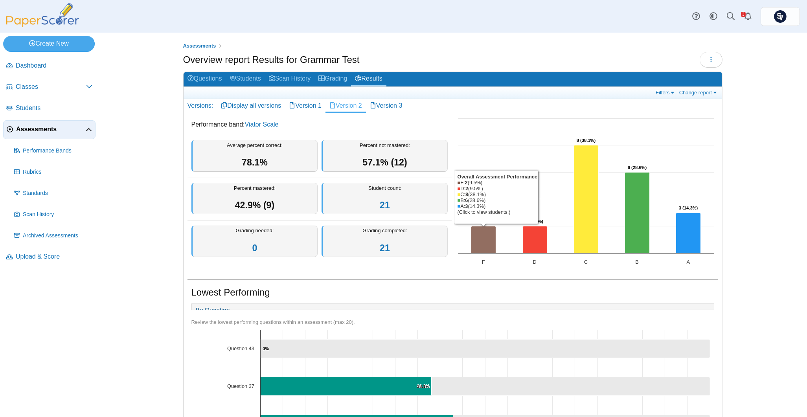
click at [476, 237] on icon "F, 2. Overall Assessment Performance." at bounding box center [483, 239] width 25 height 27
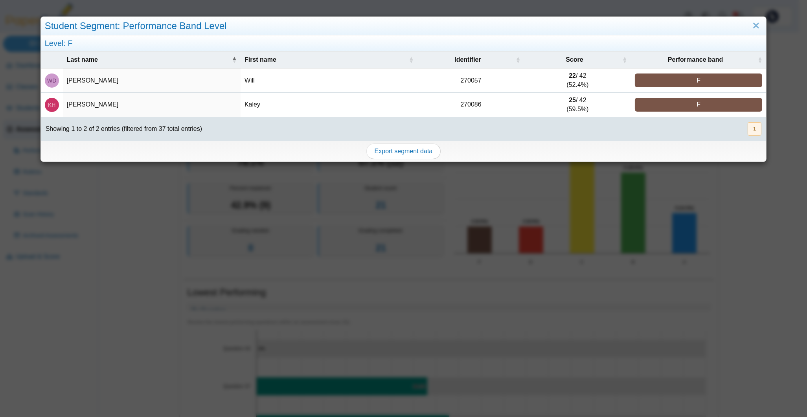
click at [132, 205] on div "Student Segment: Performance Band Level Level: F Last name First name Identifie…" at bounding box center [403, 208] width 807 height 417
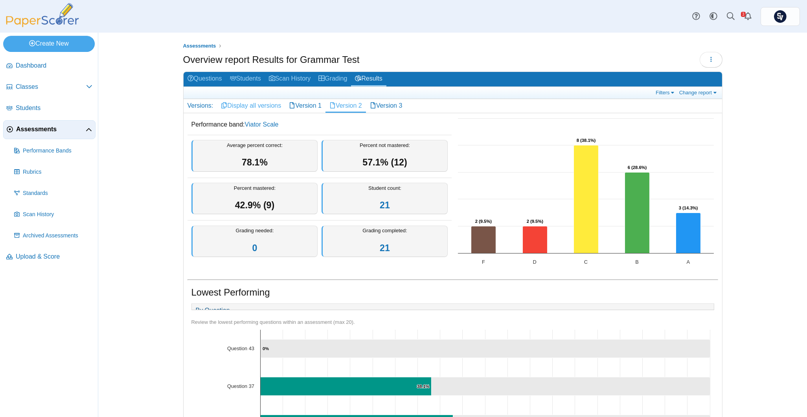
click at [254, 106] on link "Display all versions" at bounding box center [251, 105] width 68 height 13
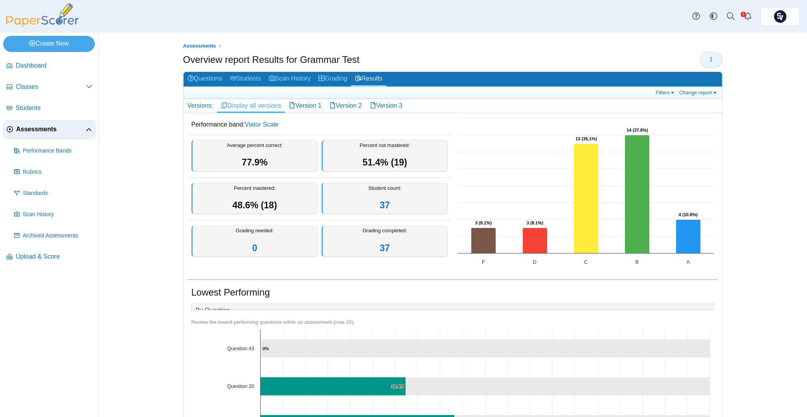
click at [708, 61] on icon "button" at bounding box center [711, 59] width 6 height 6
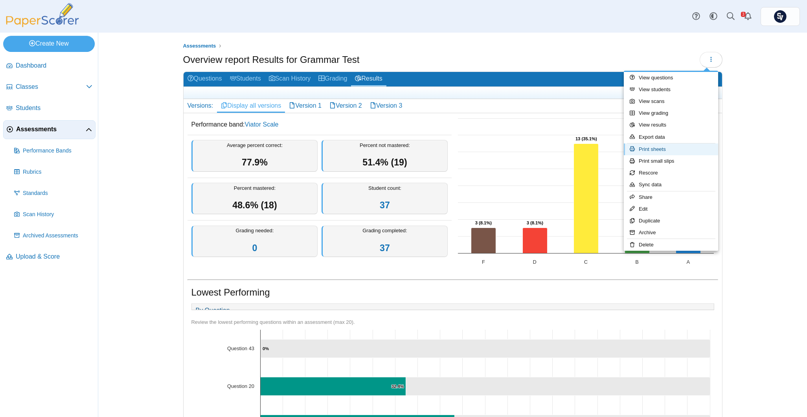
click at [668, 149] on link "Print sheets" at bounding box center [671, 150] width 94 height 12
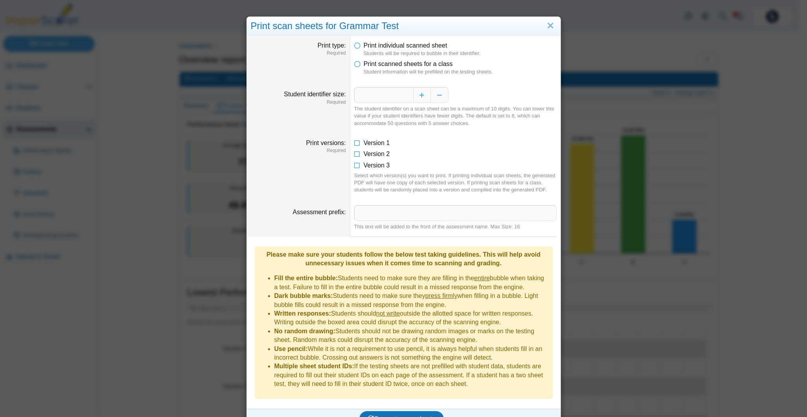
click at [358, 162] on li "Version 3" at bounding box center [455, 165] width 203 height 9
click at [354, 162] on icon at bounding box center [357, 164] width 6 height 6
click at [354, 63] on icon at bounding box center [357, 63] width 6 height 6
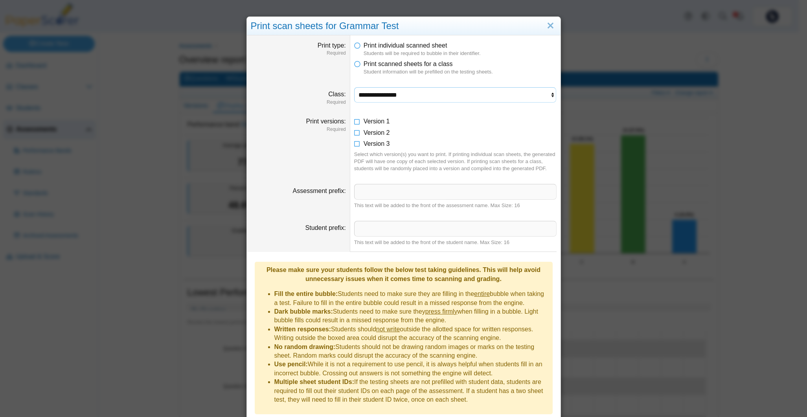
click at [412, 98] on select "**********" at bounding box center [455, 94] width 203 height 15
select select "**********"
click at [354, 87] on select "**********" at bounding box center [455, 94] width 203 height 15
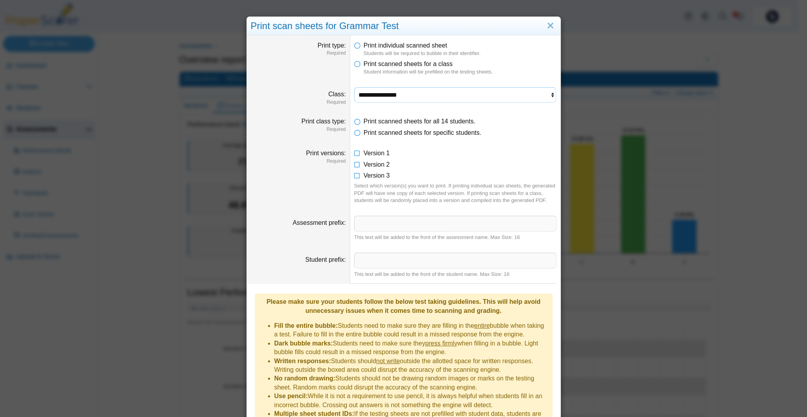
scroll to position [52, 0]
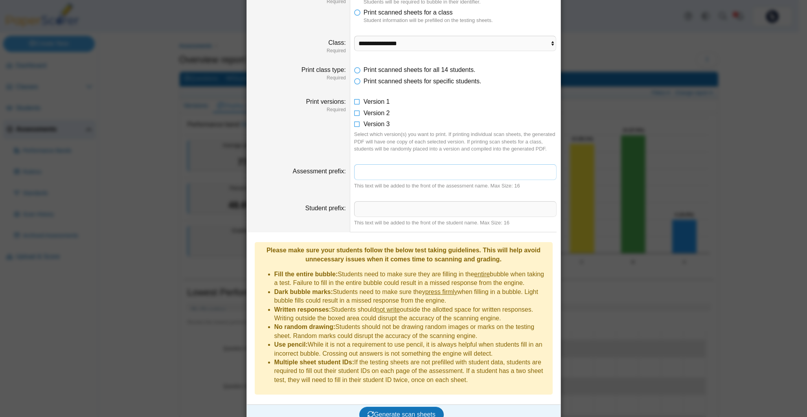
drag, startPoint x: 392, startPoint y: 168, endPoint x: 398, endPoint y: 153, distance: 16.1
click at [392, 168] on input "Assessment prefix" at bounding box center [455, 172] width 203 height 16
type input "*****"
click at [398, 411] on span "Generate scan sheets" at bounding box center [402, 414] width 68 height 7
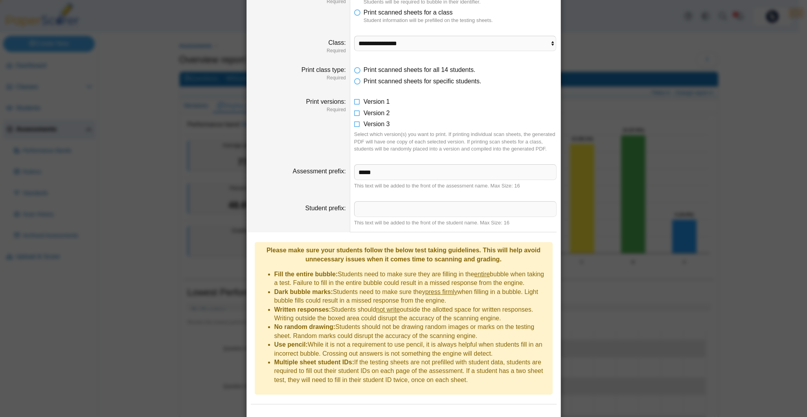
scroll to position [90, 0]
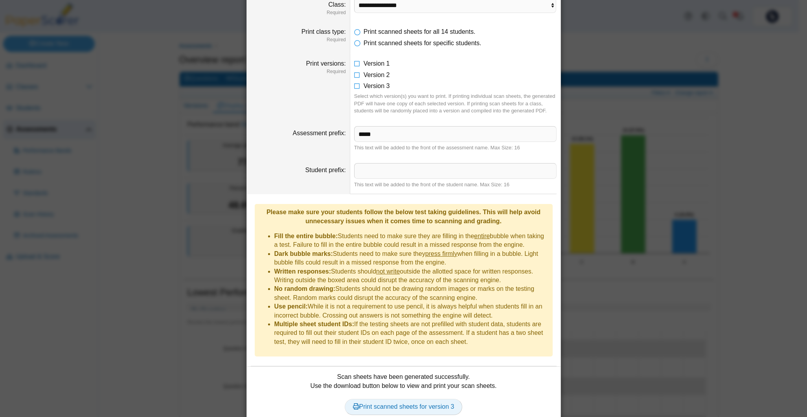
click at [421, 399] on link "Print scanned sheets for version 3" at bounding box center [404, 407] width 118 height 16
